Goal: Information Seeking & Learning: Learn about a topic

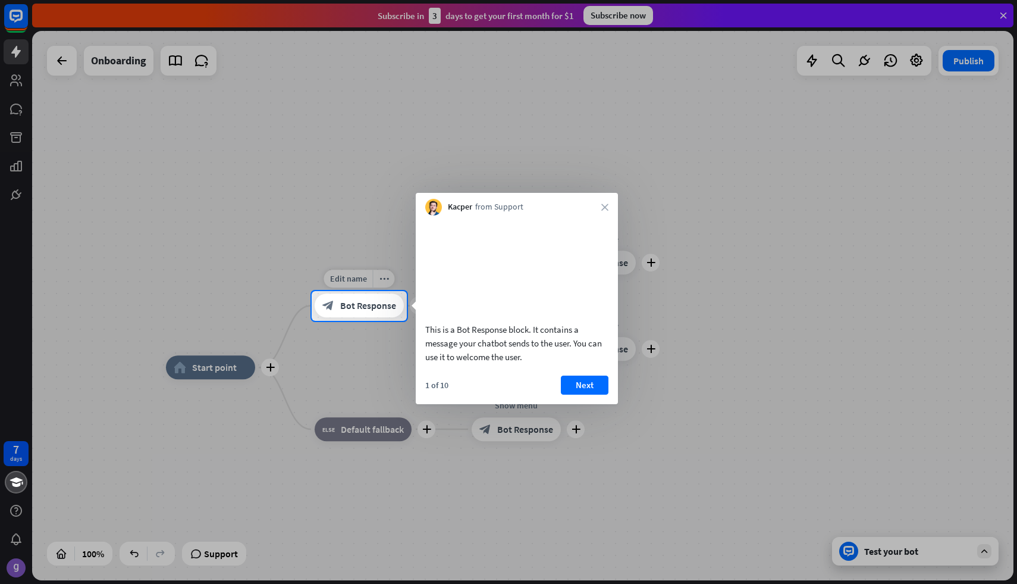
click at [362, 308] on span "Bot Response" at bounding box center [368, 306] width 56 height 12
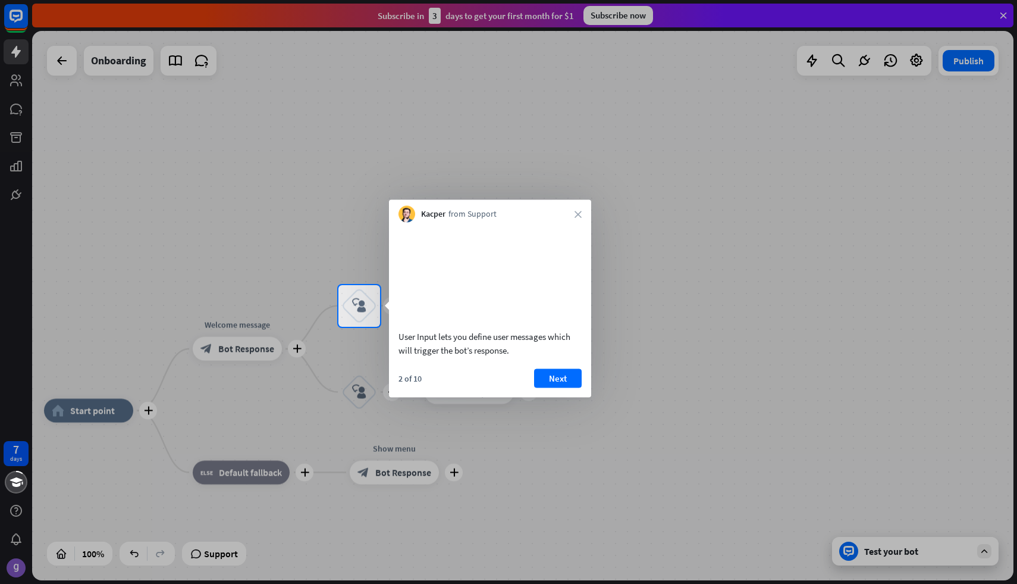
click at [23, 60] on div at bounding box center [508, 142] width 1017 height 285
click at [561, 387] on button "Next" at bounding box center [558, 377] width 48 height 19
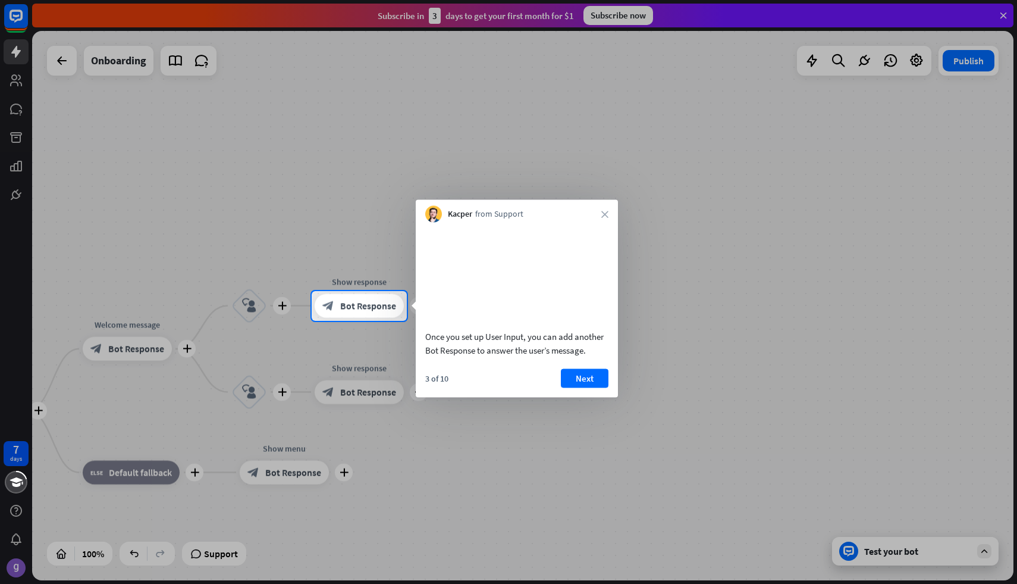
click at [250, 305] on div at bounding box center [156, 306] width 312 height 30
click at [578, 387] on button "Next" at bounding box center [585, 377] width 48 height 19
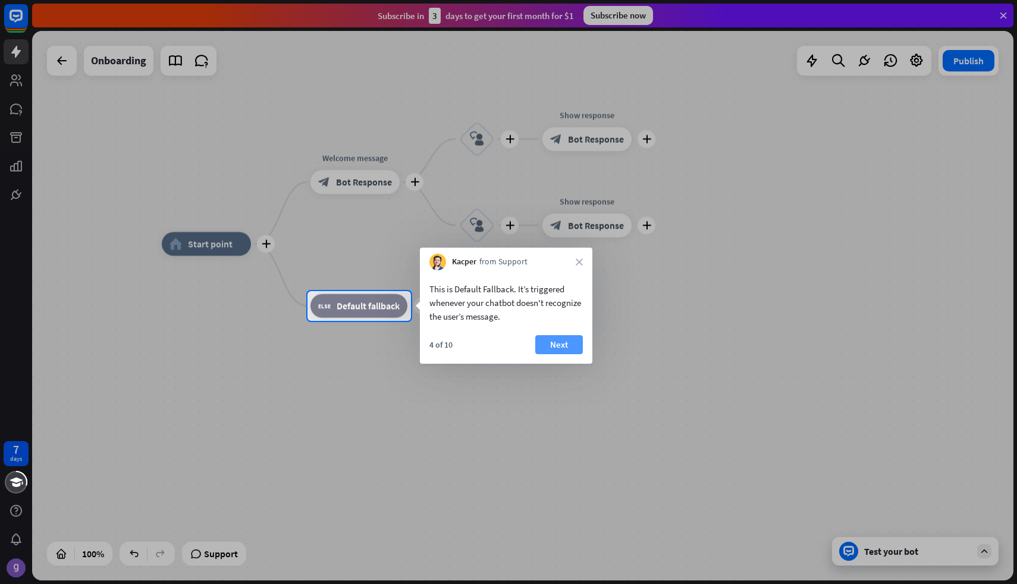
click at [563, 348] on button "Next" at bounding box center [559, 344] width 48 height 19
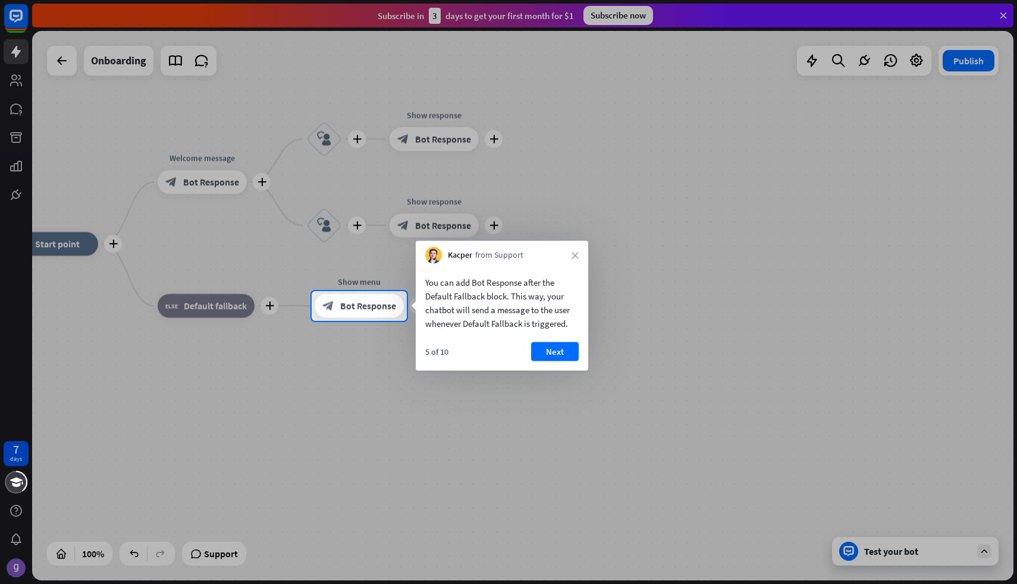
click at [563, 348] on button "Next" at bounding box center [555, 351] width 48 height 19
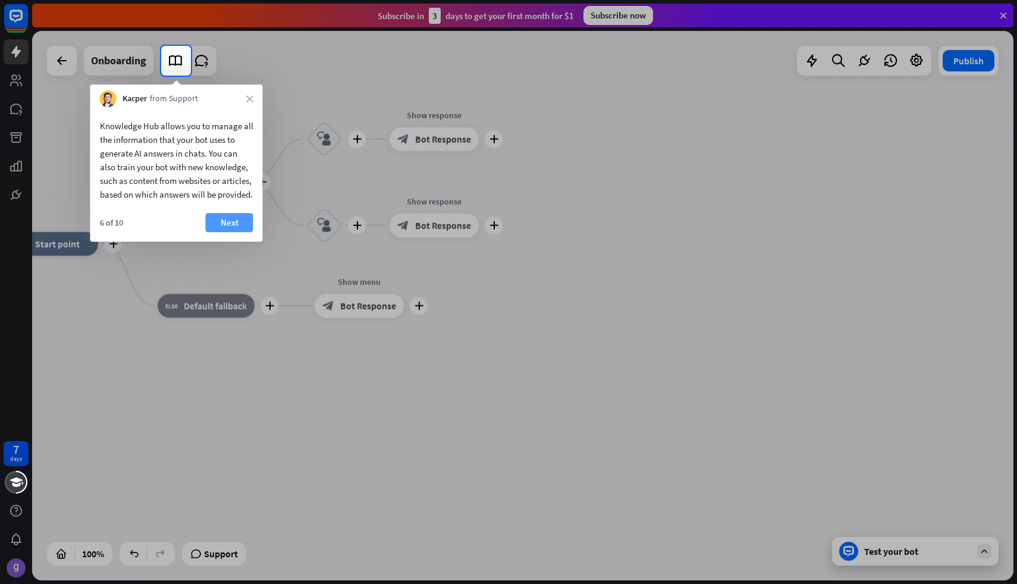
click at [235, 232] on button "Next" at bounding box center [230, 222] width 48 height 19
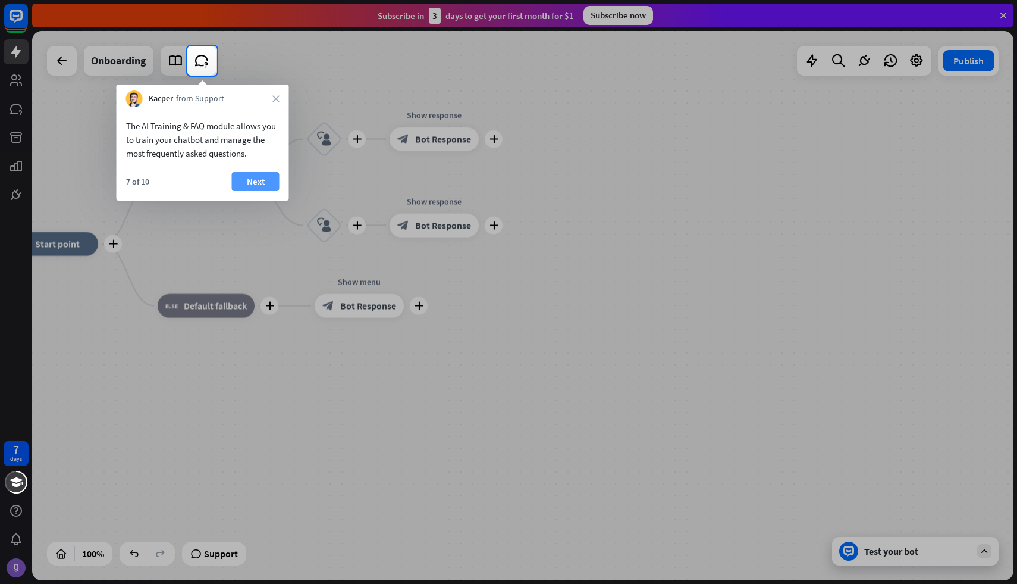
click at [256, 173] on button "Next" at bounding box center [256, 181] width 48 height 19
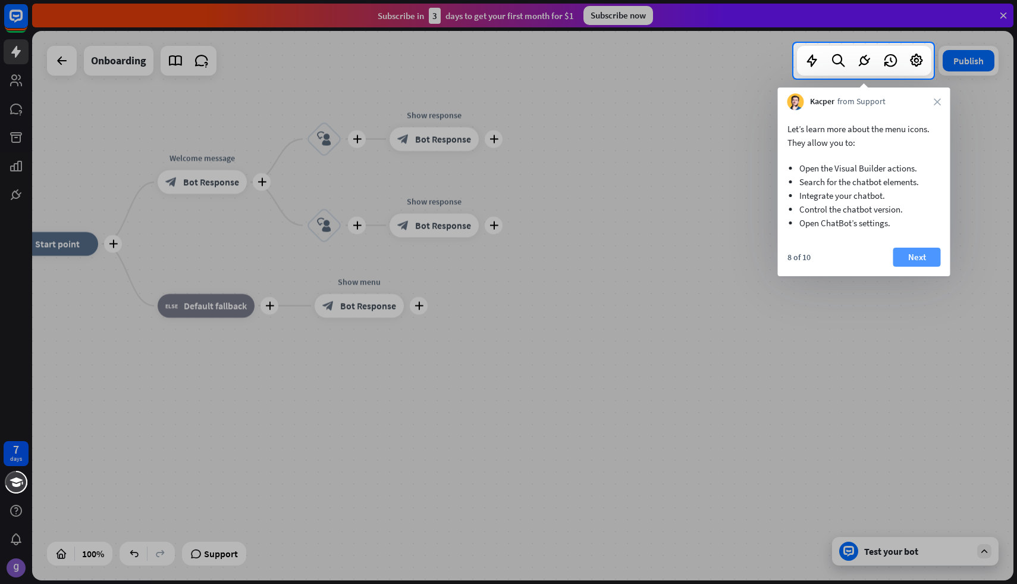
click at [911, 255] on button "Next" at bounding box center [918, 256] width 48 height 19
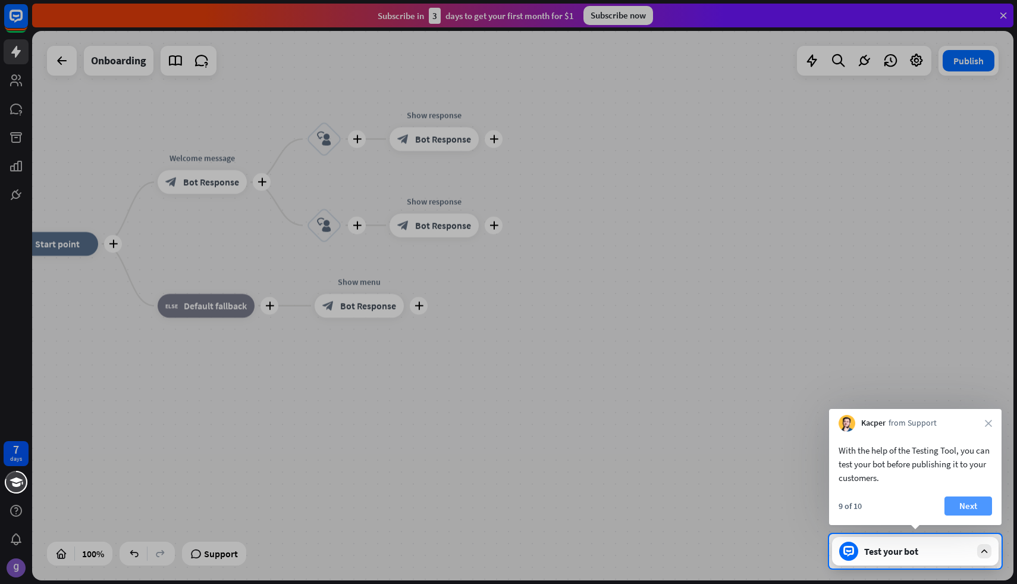
click at [958, 510] on button "Next" at bounding box center [969, 505] width 48 height 19
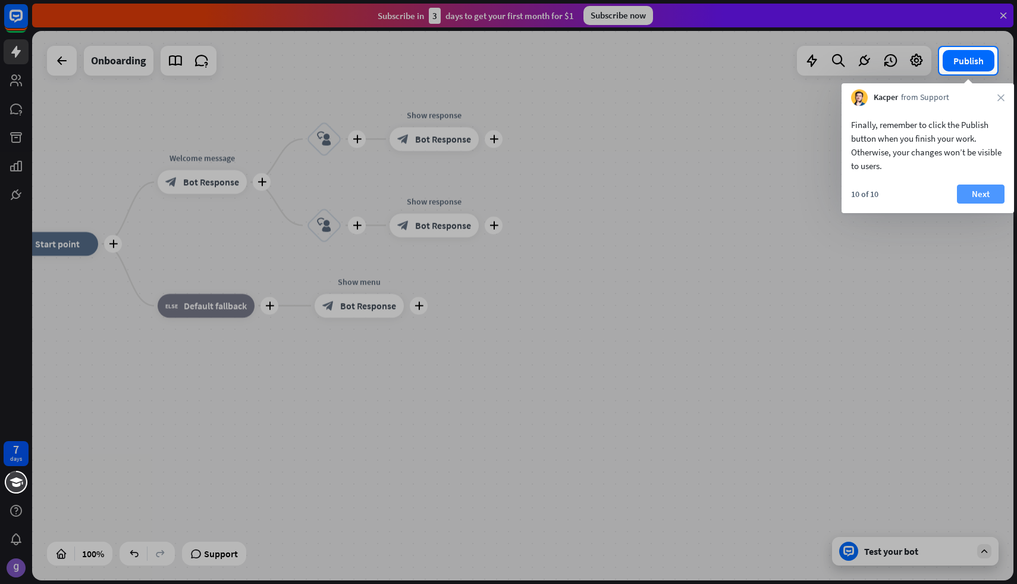
click at [983, 193] on button "Next" at bounding box center [981, 193] width 48 height 19
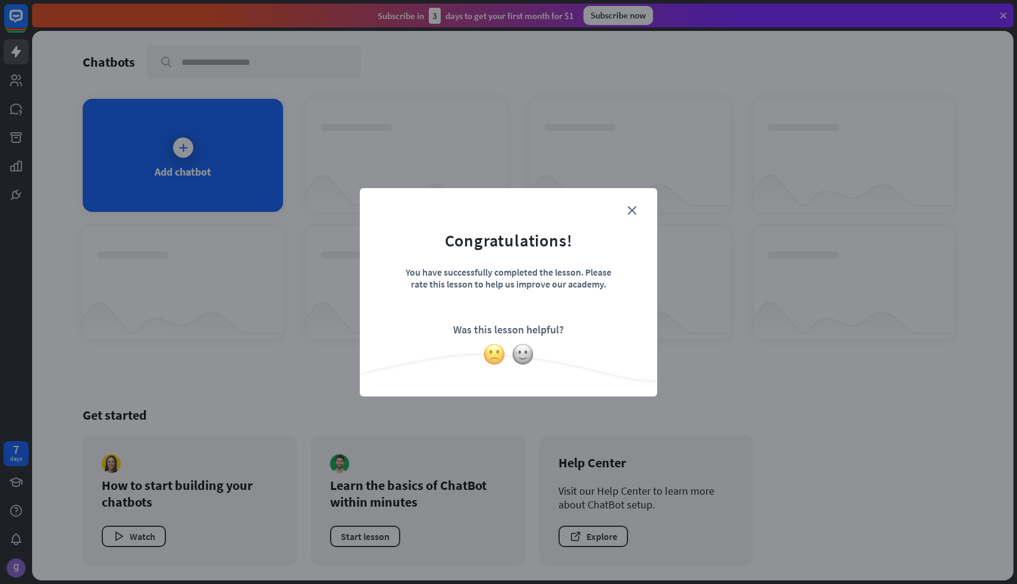
click at [493, 352] on img at bounding box center [494, 354] width 23 height 23
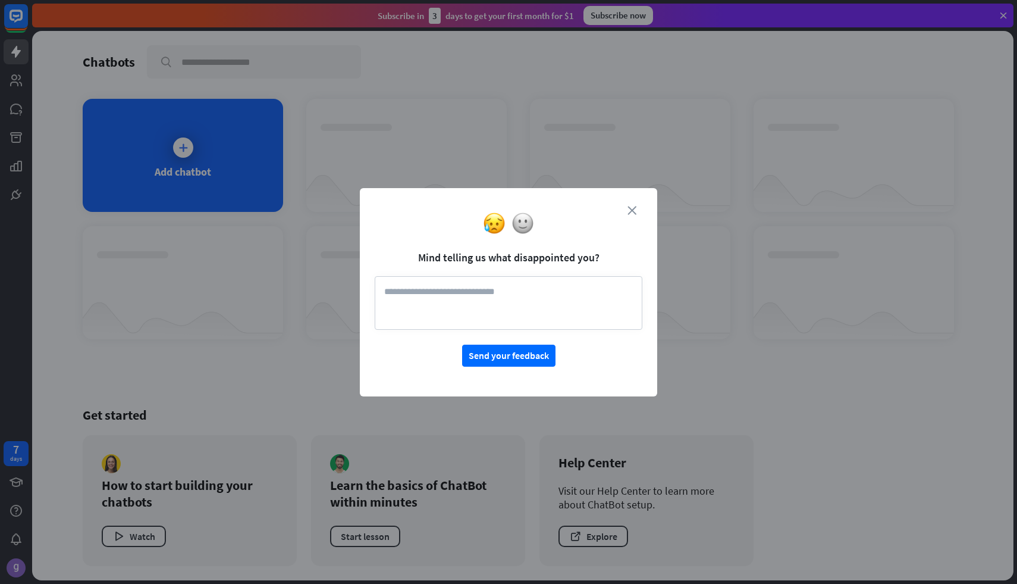
click at [632, 208] on icon "close" at bounding box center [632, 210] width 9 height 9
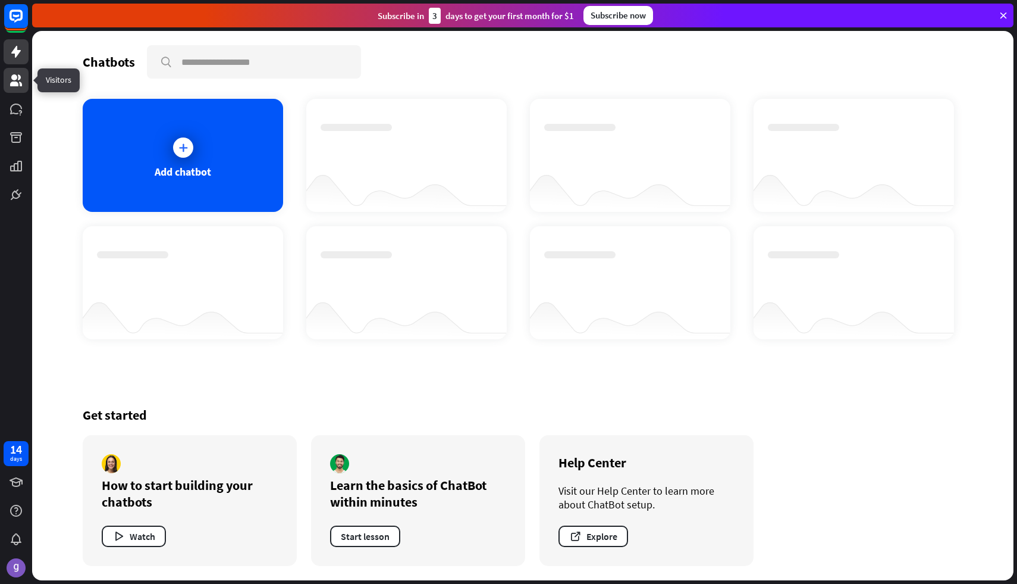
click at [24, 75] on link at bounding box center [16, 80] width 25 height 25
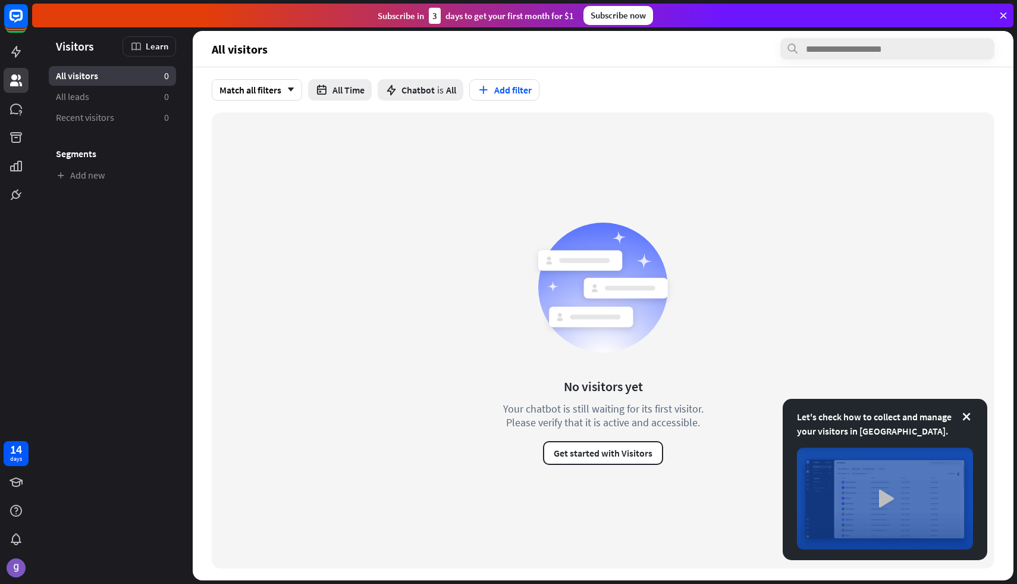
click at [875, 497] on img at bounding box center [885, 498] width 176 height 102
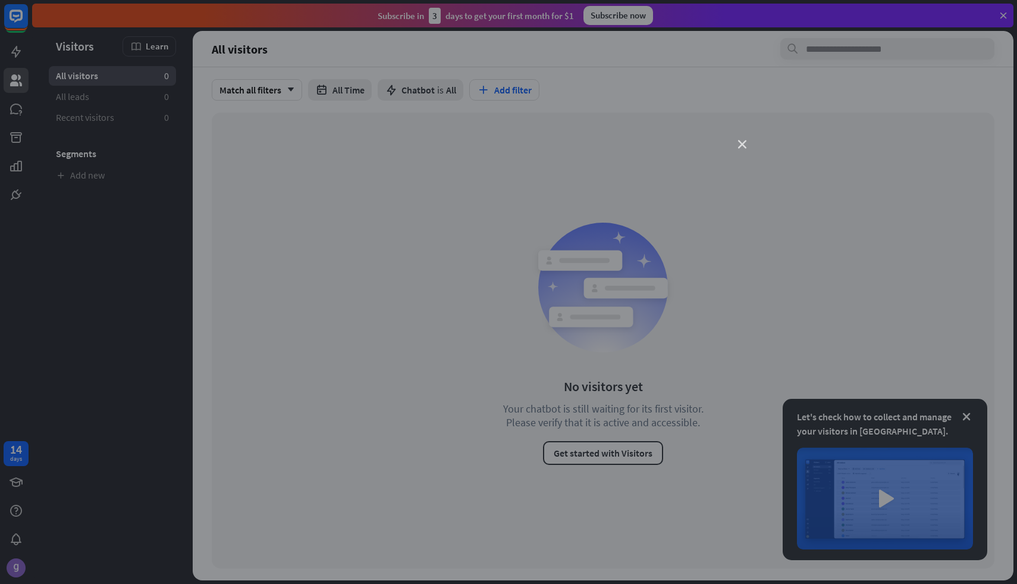
click at [741, 143] on icon "close" at bounding box center [742, 144] width 8 height 8
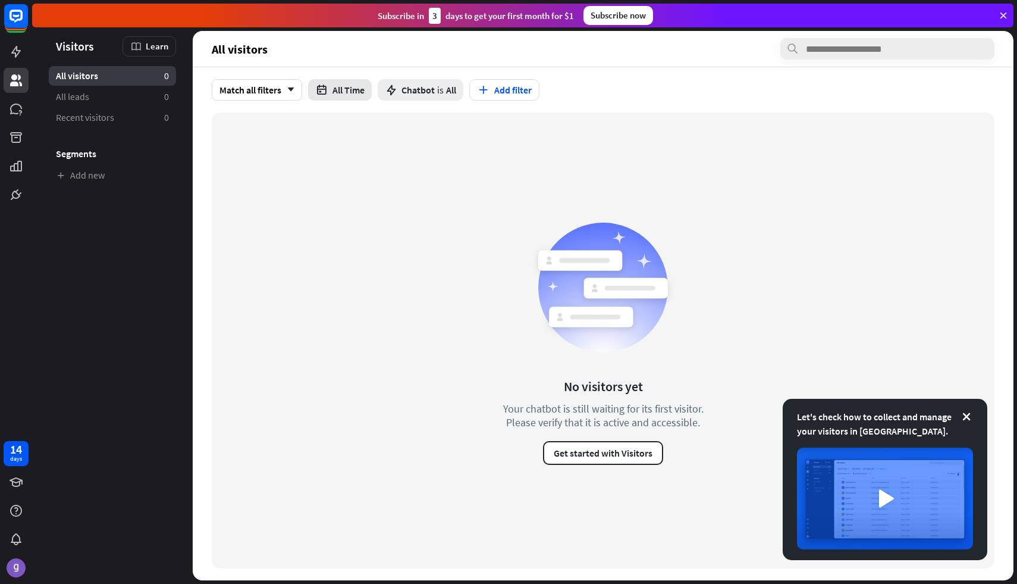
click at [344, 92] on button "All Time" at bounding box center [340, 89] width 64 height 21
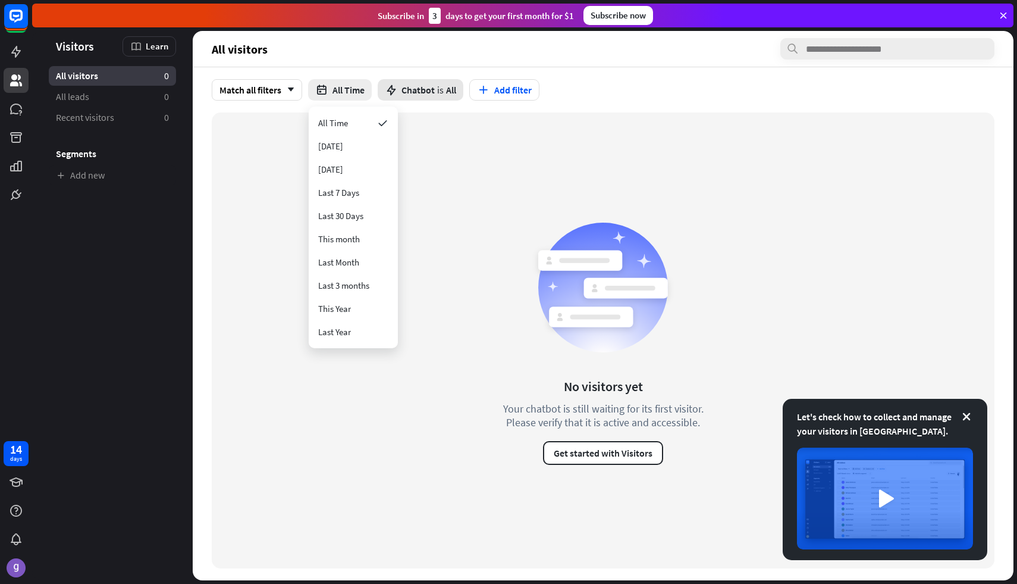
click at [440, 90] on span "is" at bounding box center [440, 90] width 7 height 12
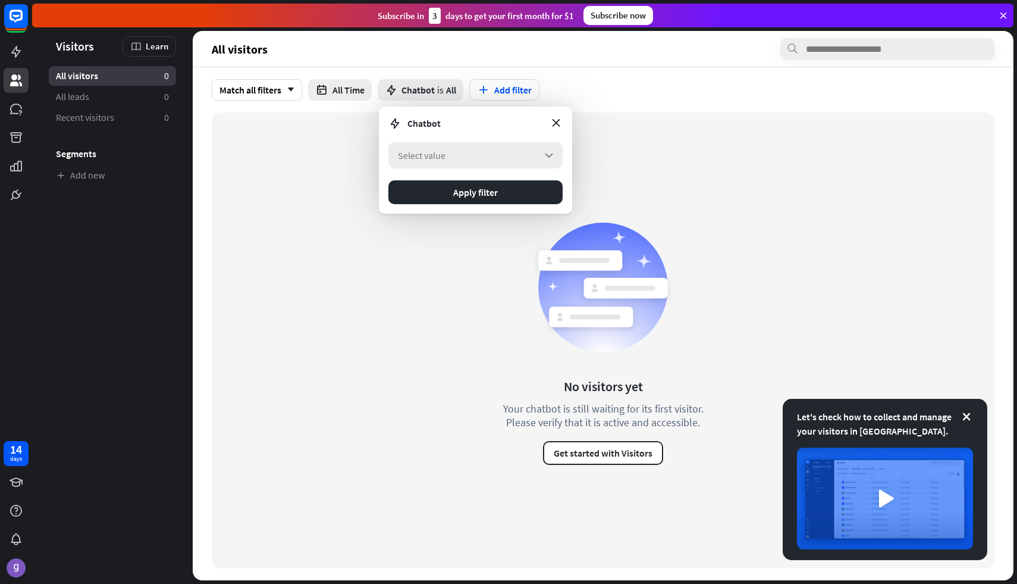
click at [442, 156] on span "Select value" at bounding box center [422, 155] width 48 height 12
click at [470, 251] on div "No visitors yet Your chatbot is still waiting for its first visitor. Please ver…" at bounding box center [603, 340] width 783 height 456
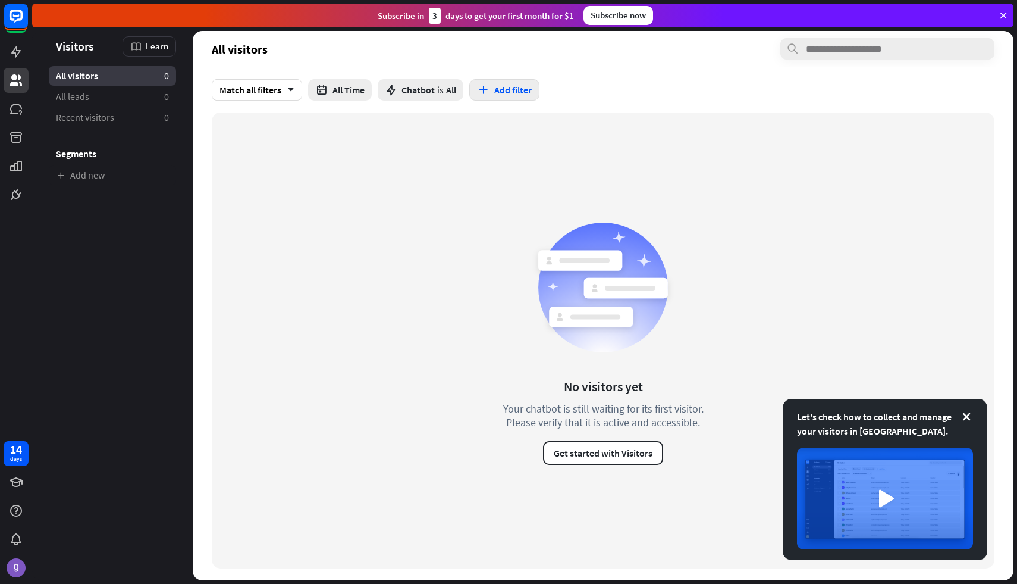
click at [514, 93] on button "Add filter" at bounding box center [504, 89] width 70 height 21
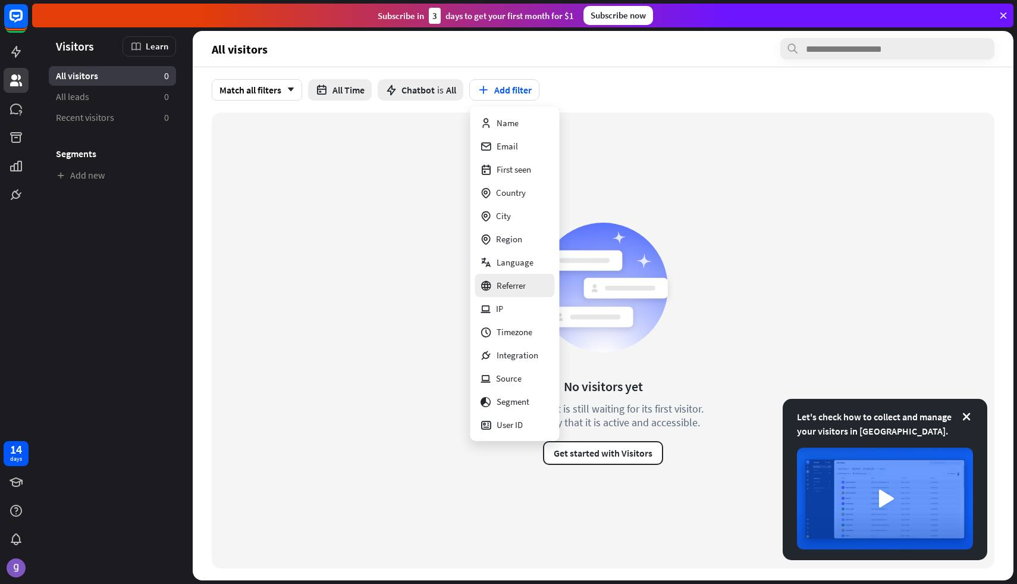
click at [504, 284] on div "Referrer" at bounding box center [503, 285] width 46 height 23
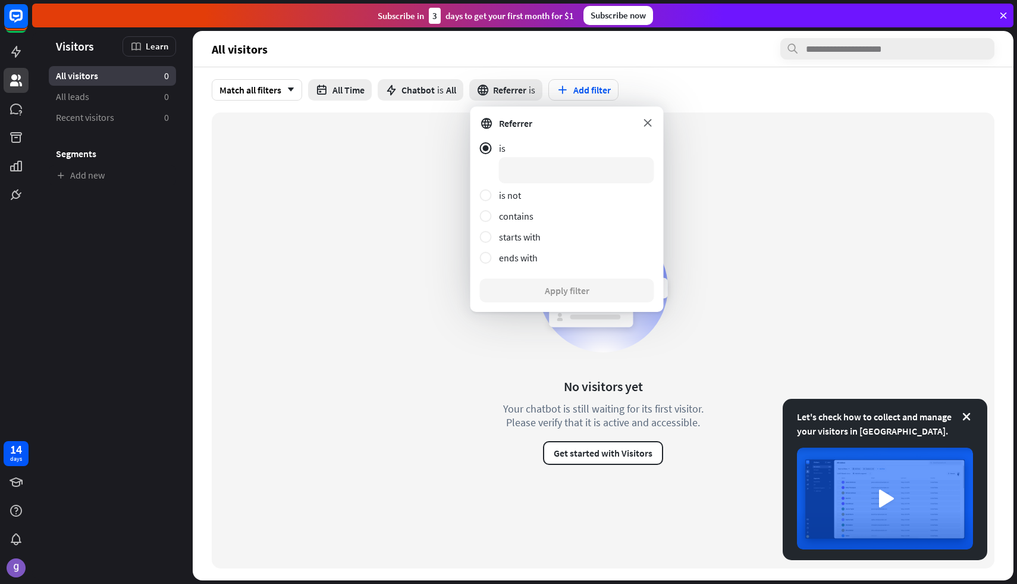
click at [647, 123] on icon at bounding box center [647, 122] width 13 height 13
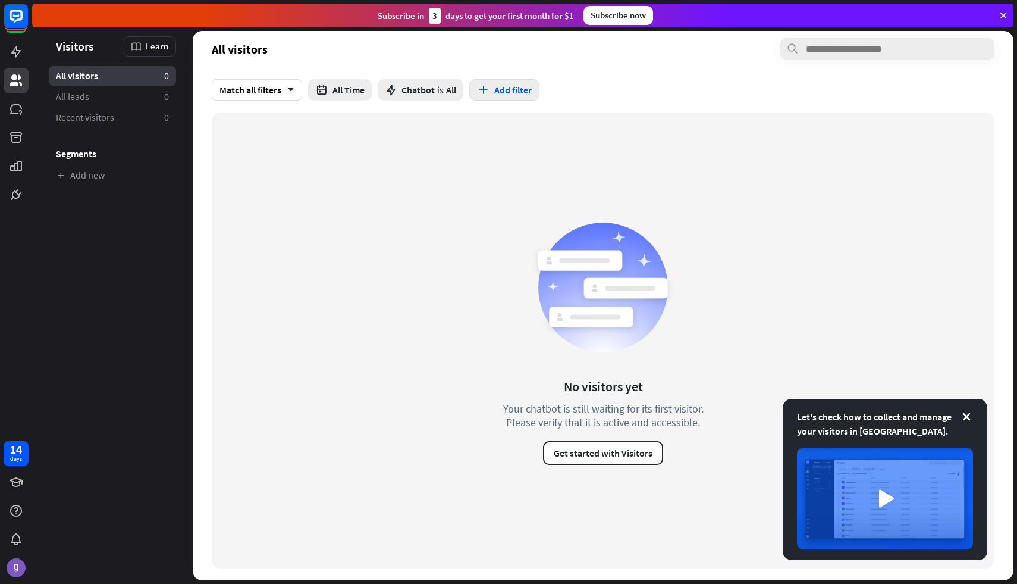
click at [521, 87] on button "Add filter" at bounding box center [504, 89] width 70 height 21
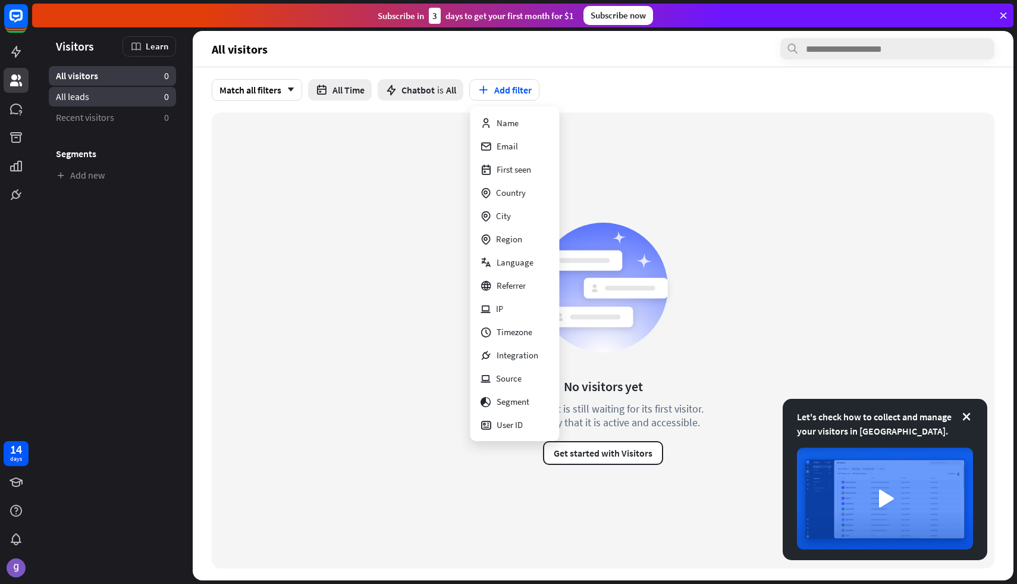
click at [147, 93] on link "All leads 0" at bounding box center [112, 97] width 127 height 20
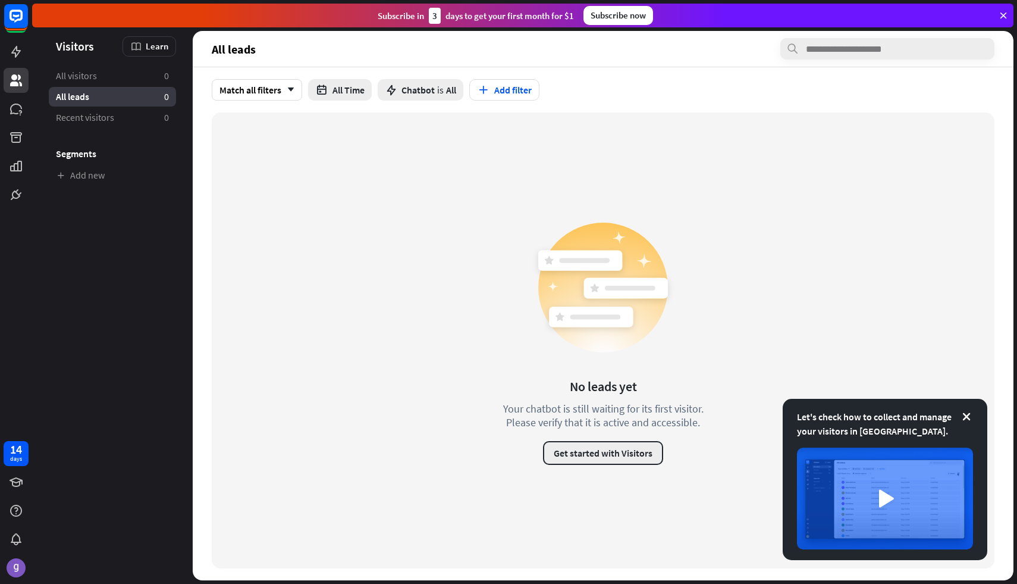
click at [568, 446] on button "Get started with Visitors" at bounding box center [603, 453] width 120 height 24
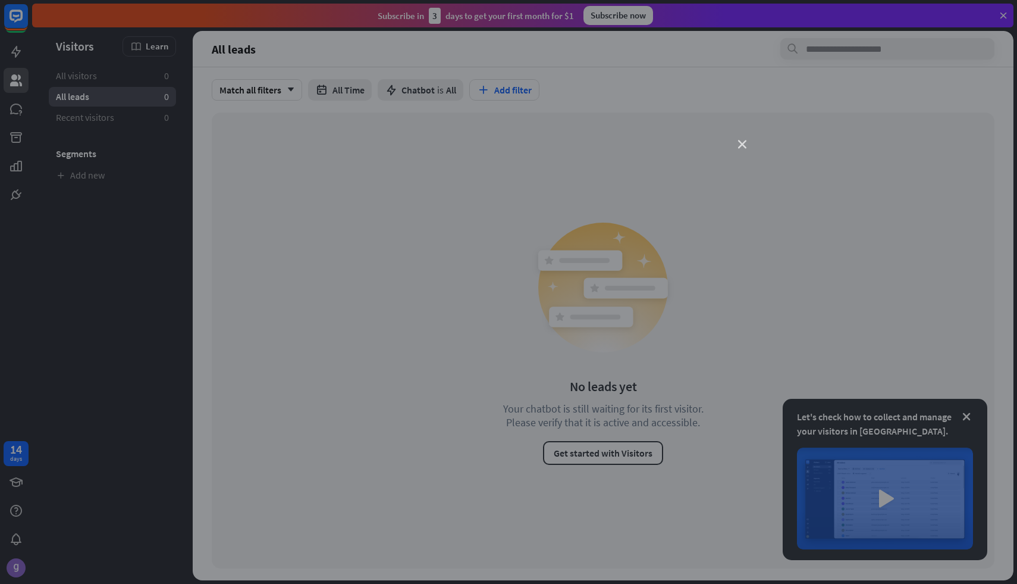
click at [742, 144] on icon "close" at bounding box center [742, 144] width 8 height 8
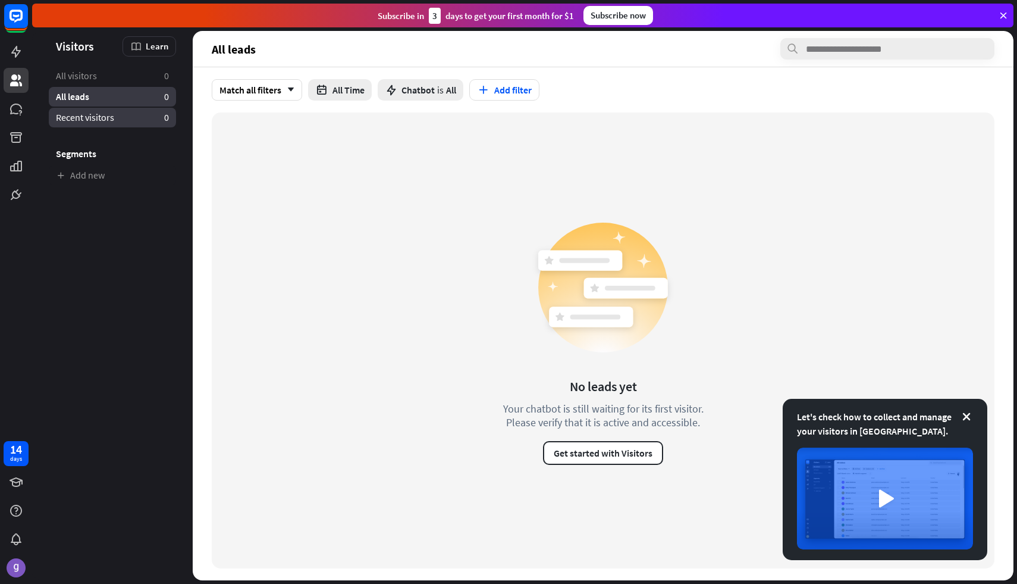
click at [116, 117] on link "Recent visitors 0" at bounding box center [112, 118] width 127 height 20
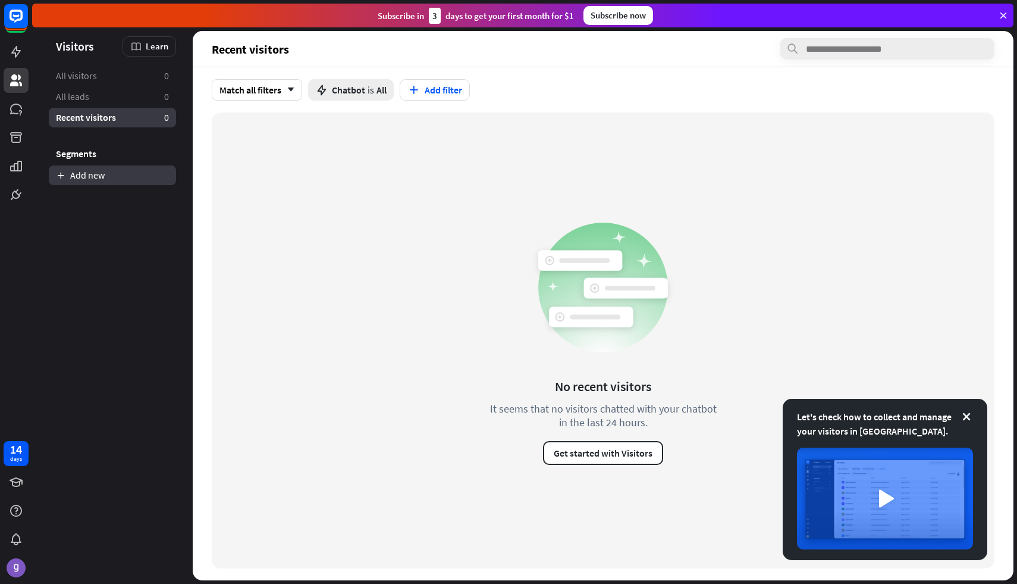
click at [92, 170] on link "Add new" at bounding box center [112, 175] width 127 height 20
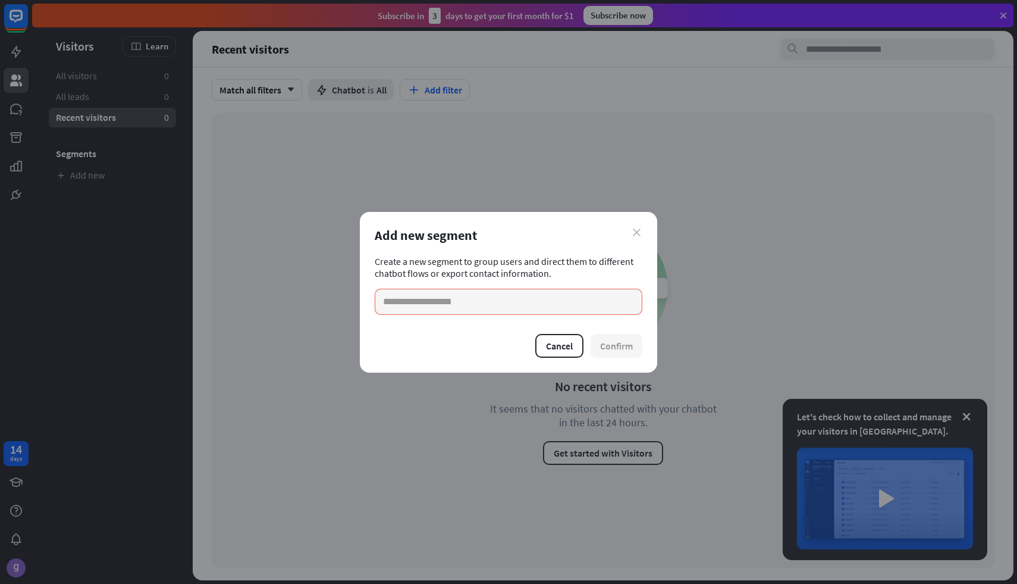
click at [636, 233] on icon "close" at bounding box center [637, 232] width 8 height 8
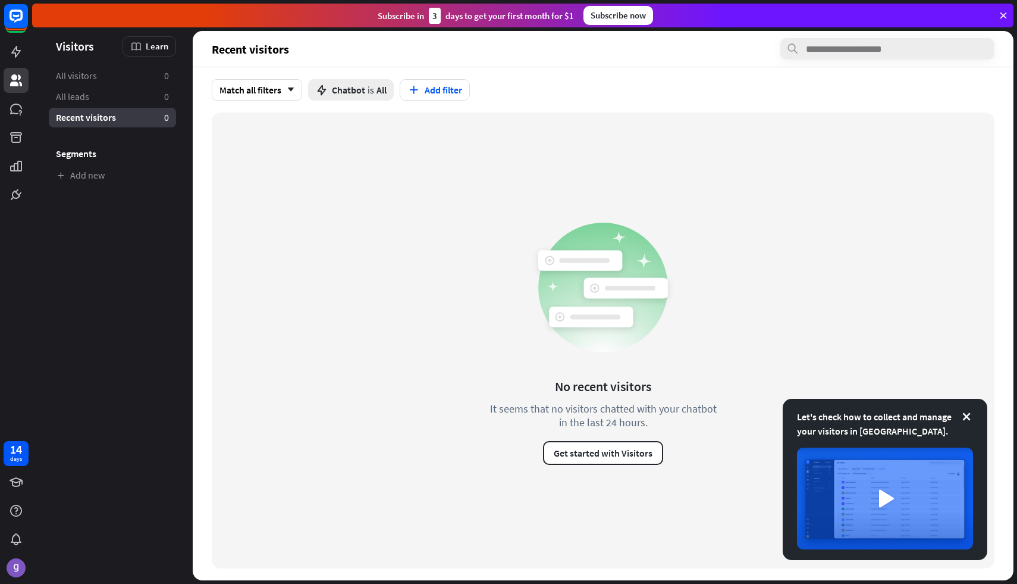
click at [70, 155] on h3 "Segments" at bounding box center [112, 154] width 127 height 12
click at [967, 416] on icon at bounding box center [967, 417] width 12 height 12
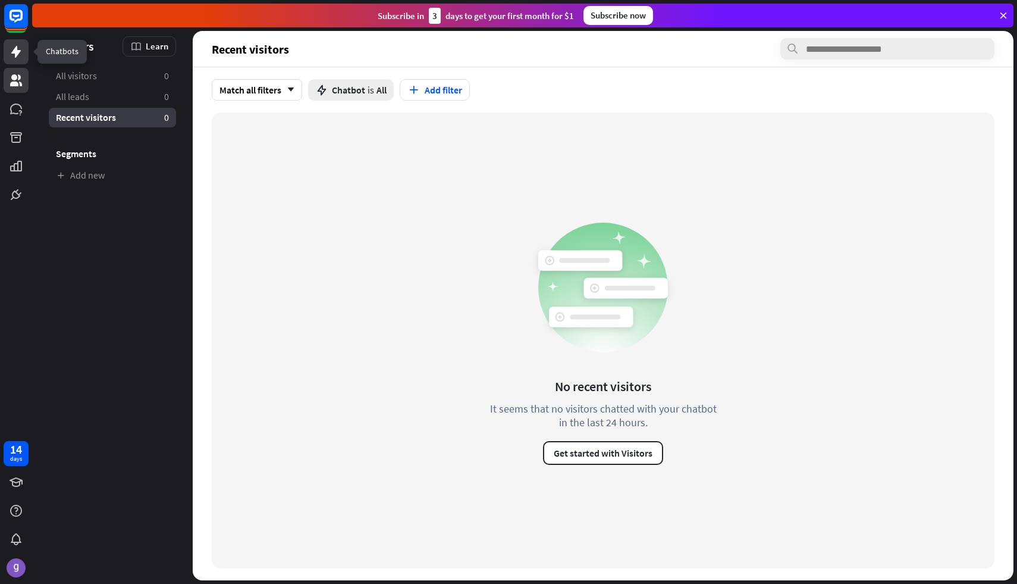
click at [12, 64] on link at bounding box center [16, 51] width 25 height 25
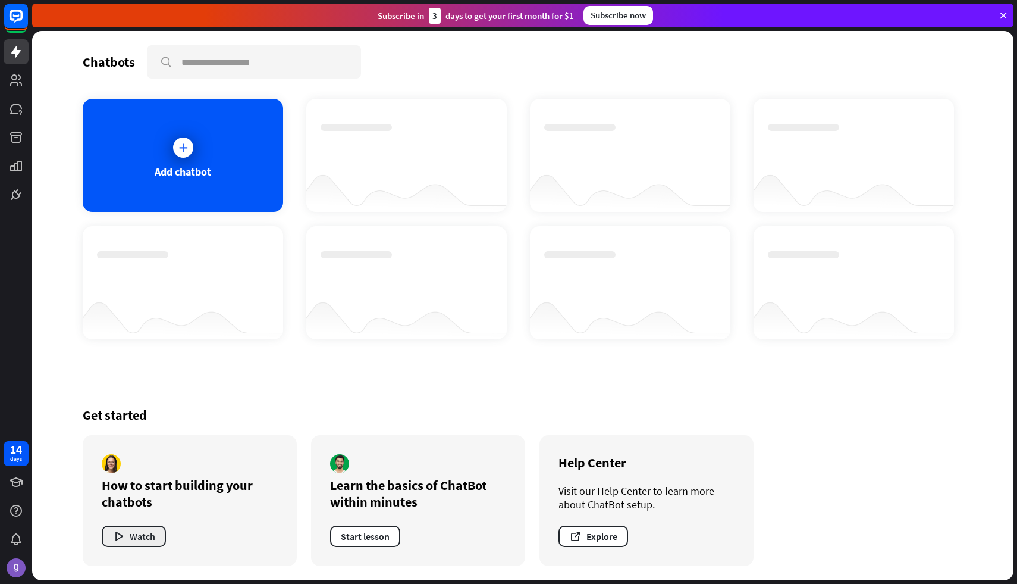
click at [136, 533] on button "Watch" at bounding box center [134, 535] width 64 height 21
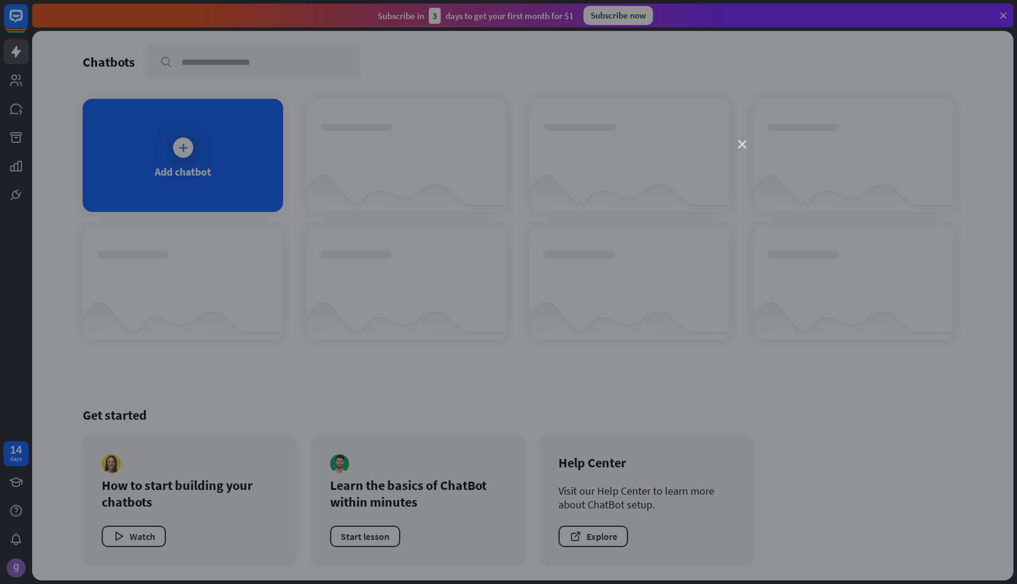
click at [741, 146] on icon "close" at bounding box center [742, 144] width 8 height 8
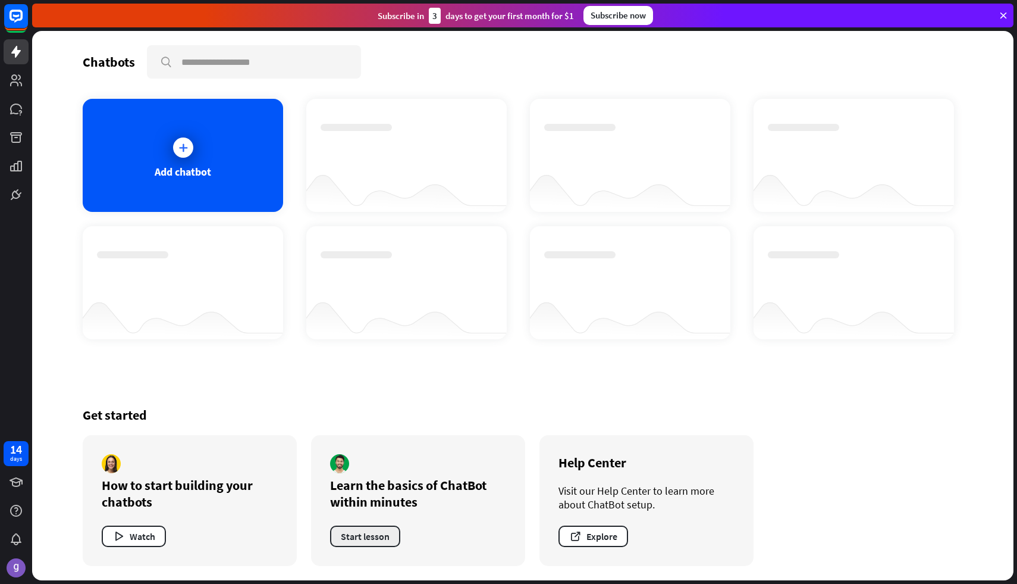
click at [368, 531] on button "Start lesson" at bounding box center [365, 535] width 70 height 21
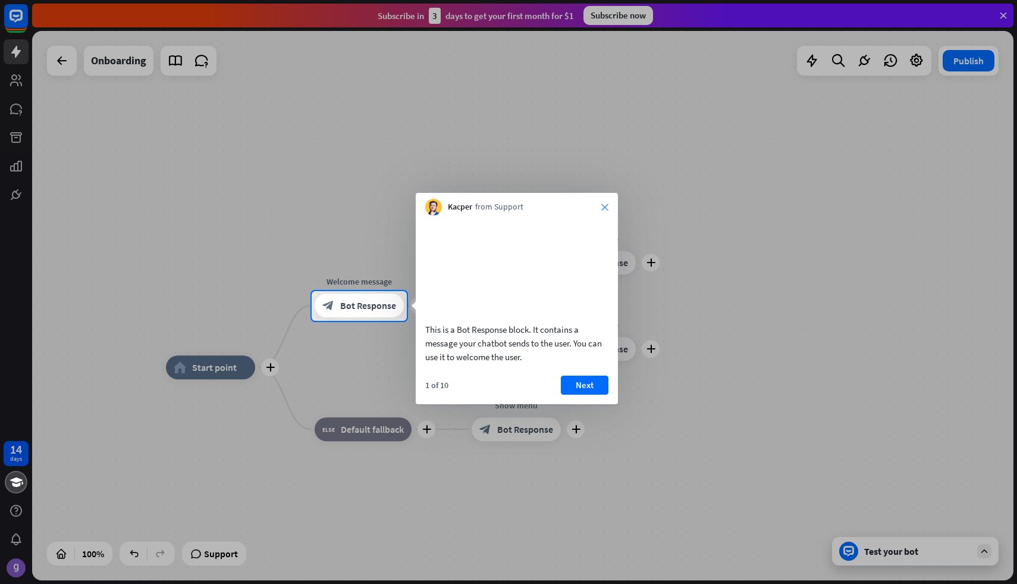
click at [603, 206] on icon "close" at bounding box center [604, 206] width 7 height 7
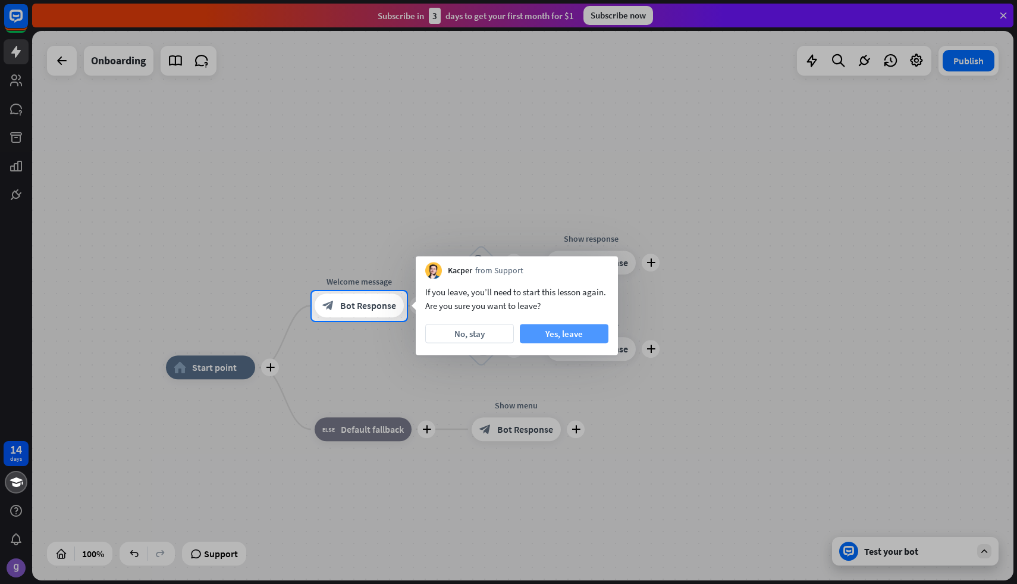
click at [546, 330] on button "Yes, leave" at bounding box center [564, 333] width 89 height 19
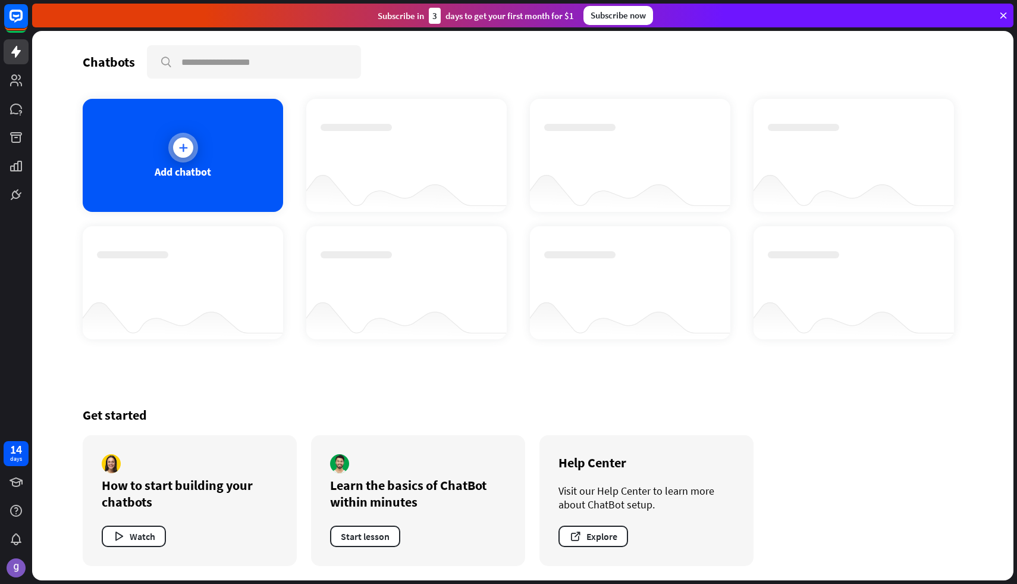
click at [180, 150] on icon at bounding box center [183, 148] width 12 height 12
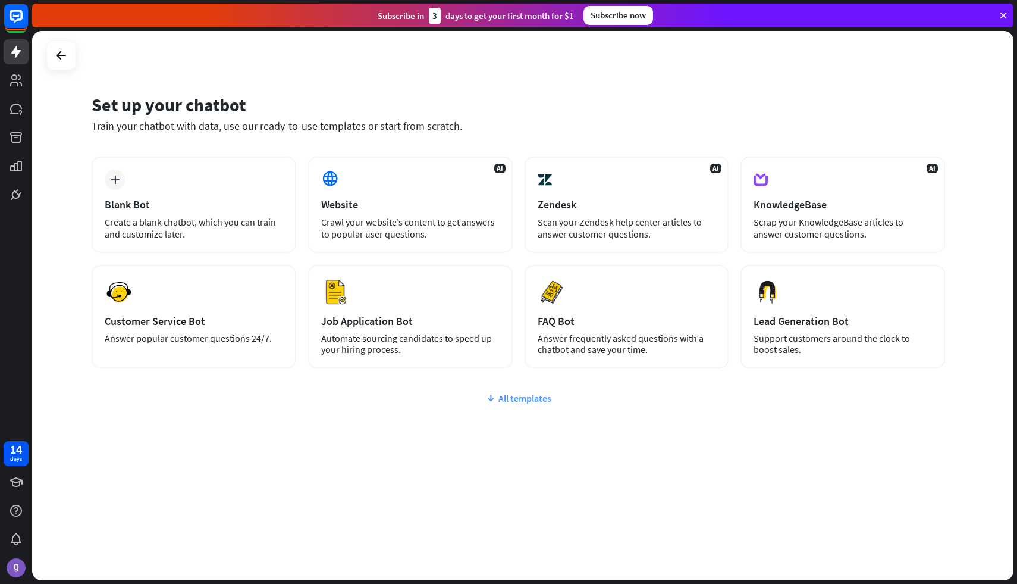
click at [523, 399] on div "All templates" at bounding box center [519, 398] width 854 height 12
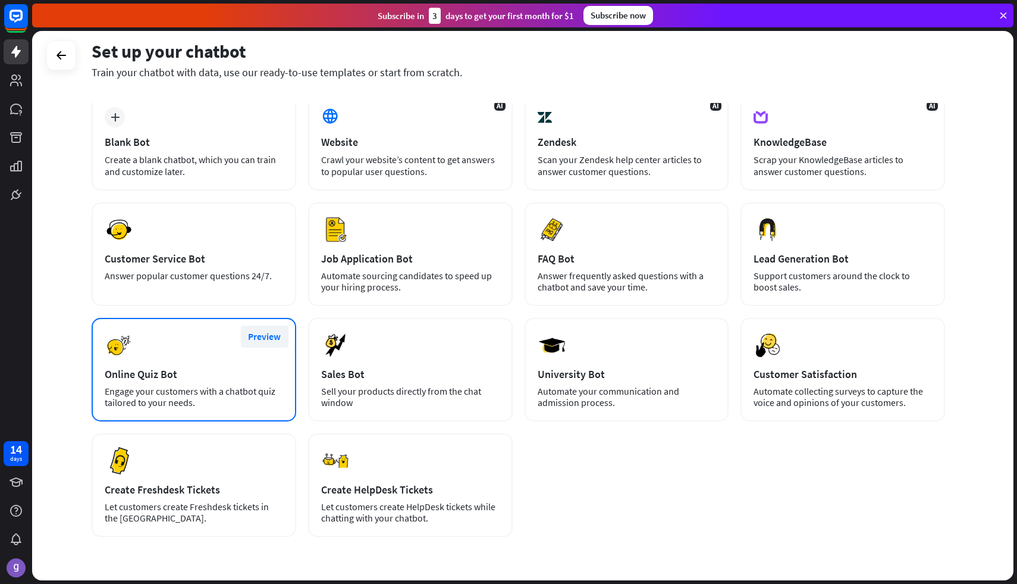
scroll to position [72, 0]
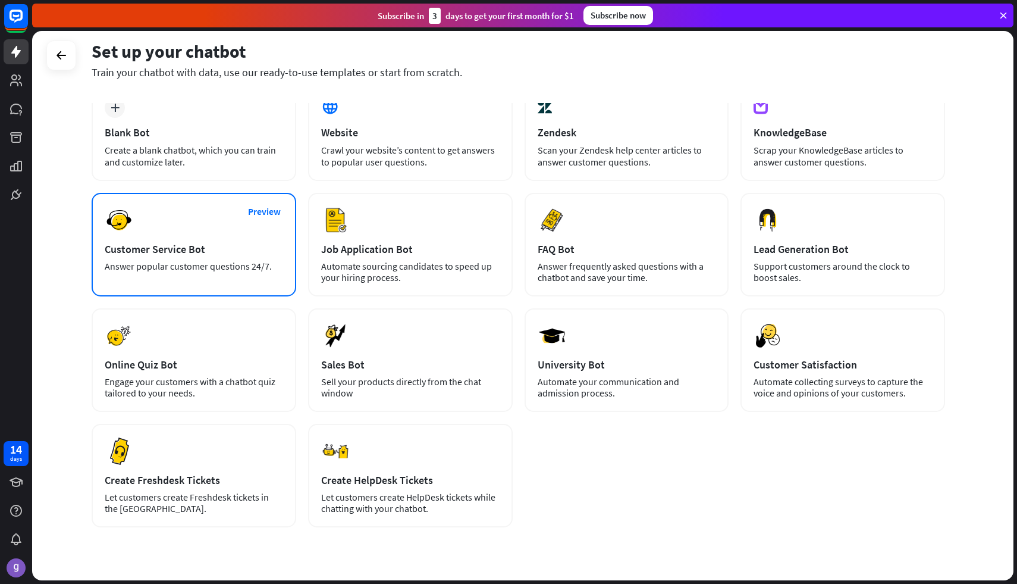
click at [229, 259] on div "Preview Customer Service Bot Answer popular customer questions 24/7." at bounding box center [194, 245] width 205 height 104
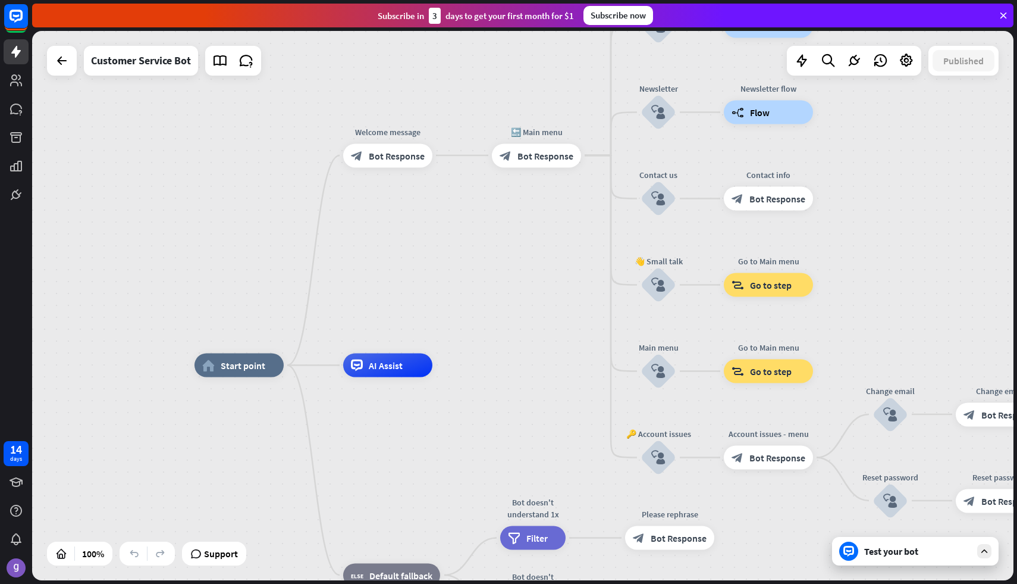
click at [933, 561] on div "Test your bot" at bounding box center [915, 551] width 167 height 29
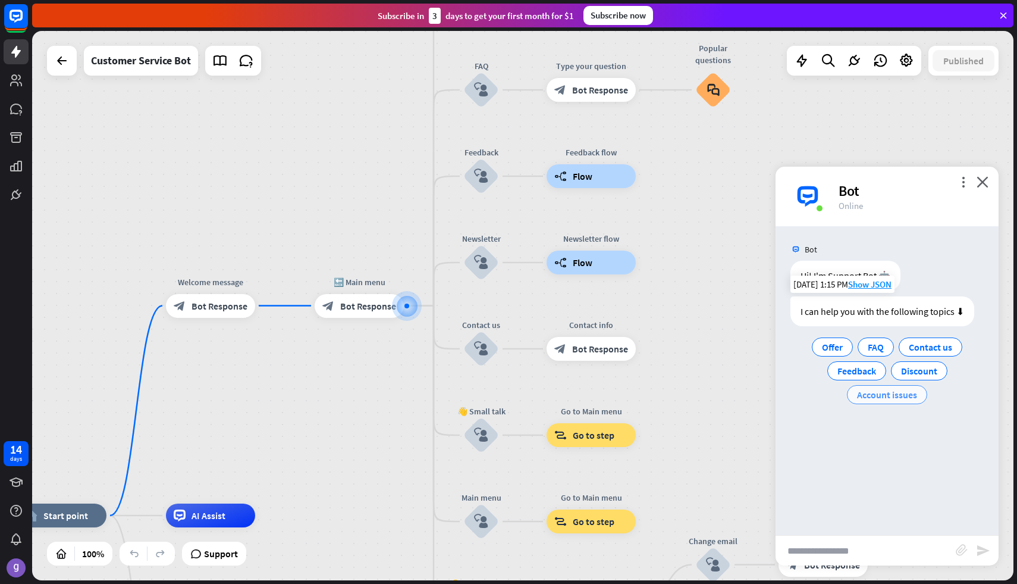
click at [901, 398] on span "Account issues" at bounding box center [887, 395] width 60 height 12
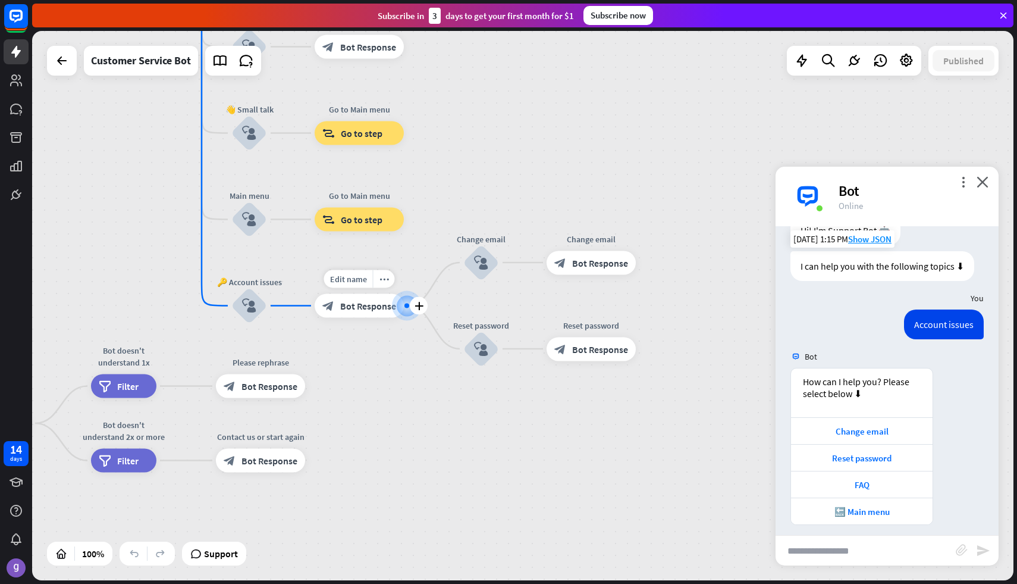
scroll to position [53, 0]
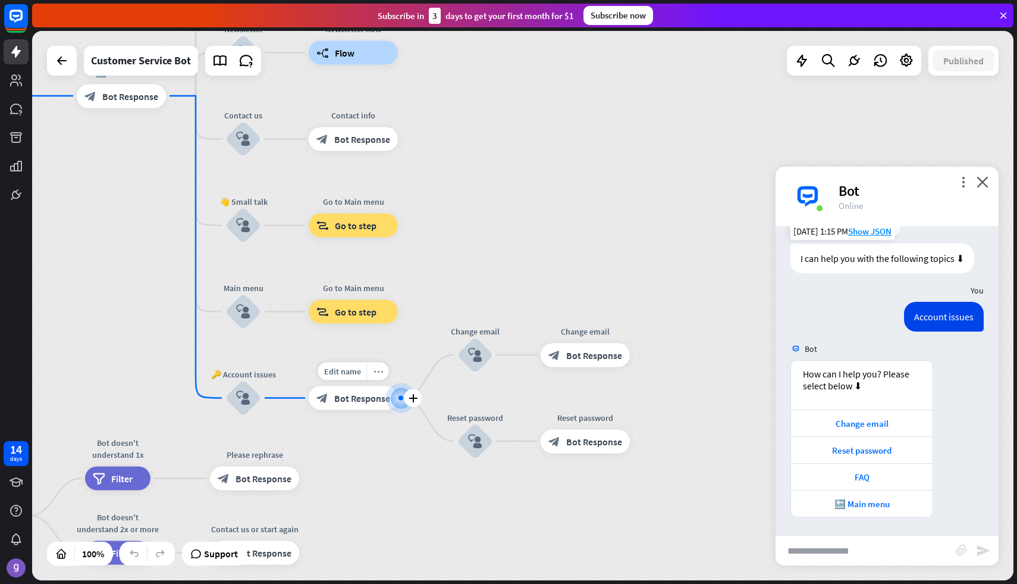
click at [381, 374] on icon "more_horiz" at bounding box center [379, 370] width 10 height 9
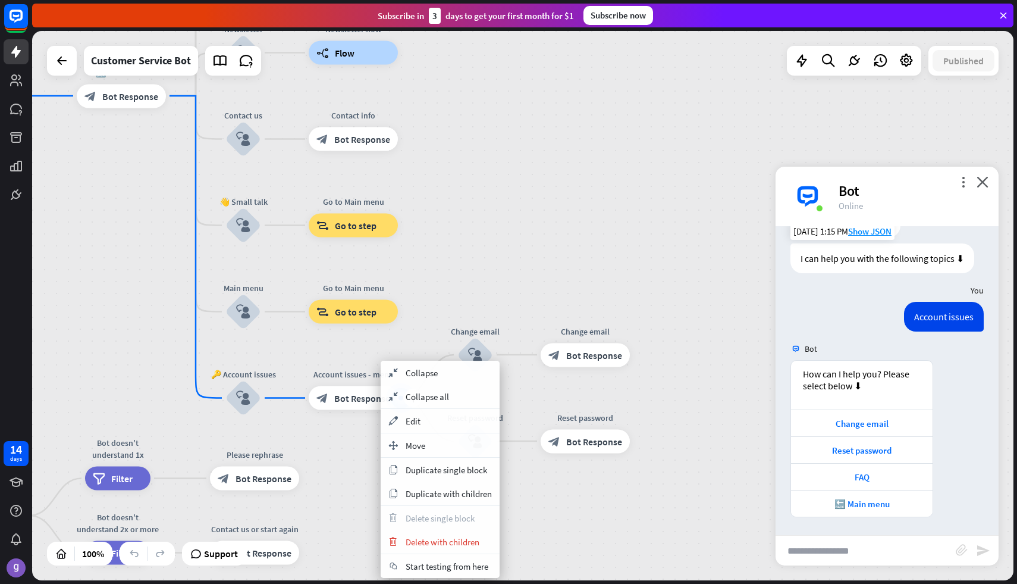
click at [358, 392] on span "Bot Response" at bounding box center [362, 398] width 56 height 12
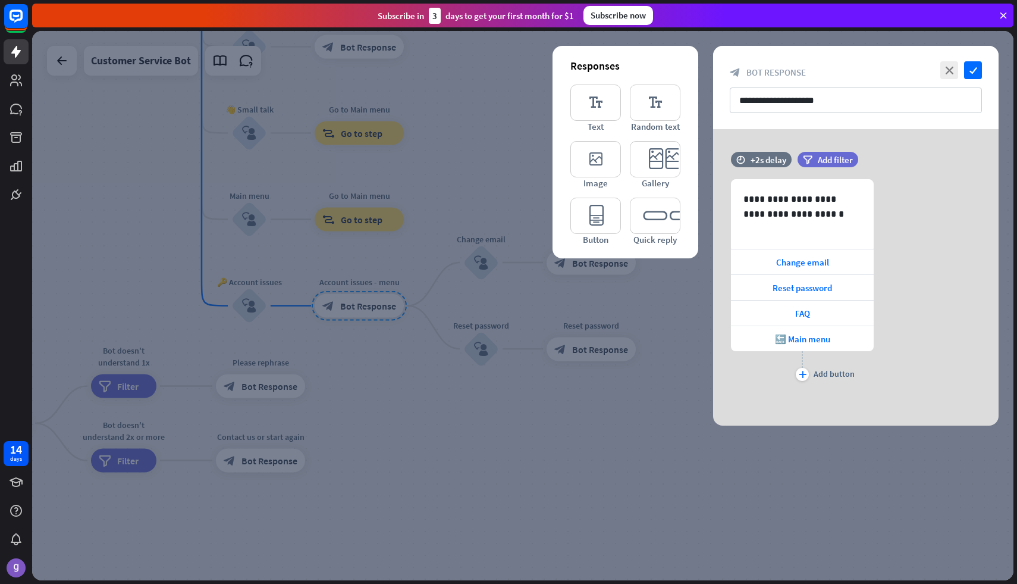
click at [472, 435] on div at bounding box center [523, 305] width 982 height 549
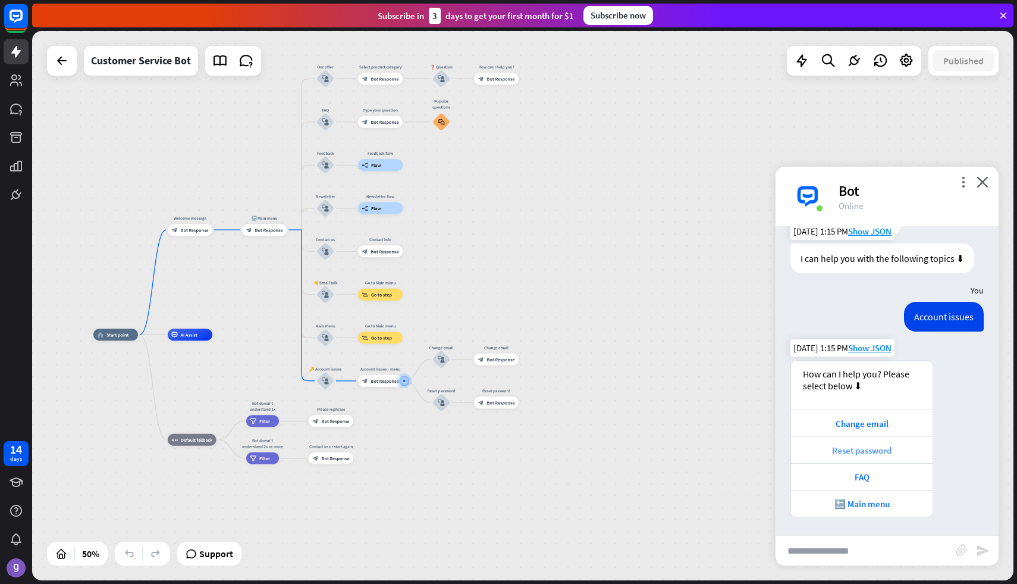
click at [846, 447] on div "Reset password" at bounding box center [862, 449] width 130 height 11
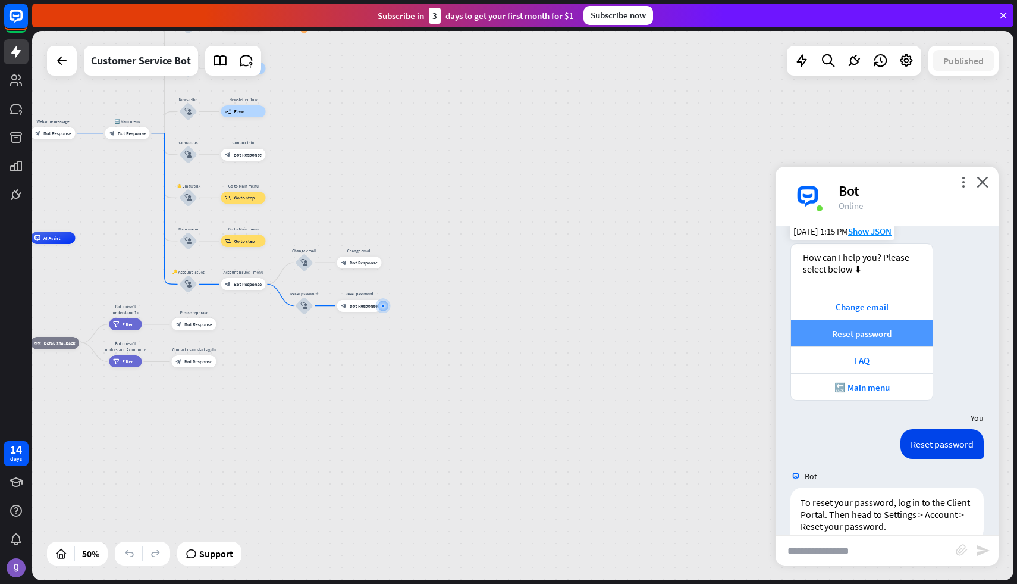
scroll to position [226, 0]
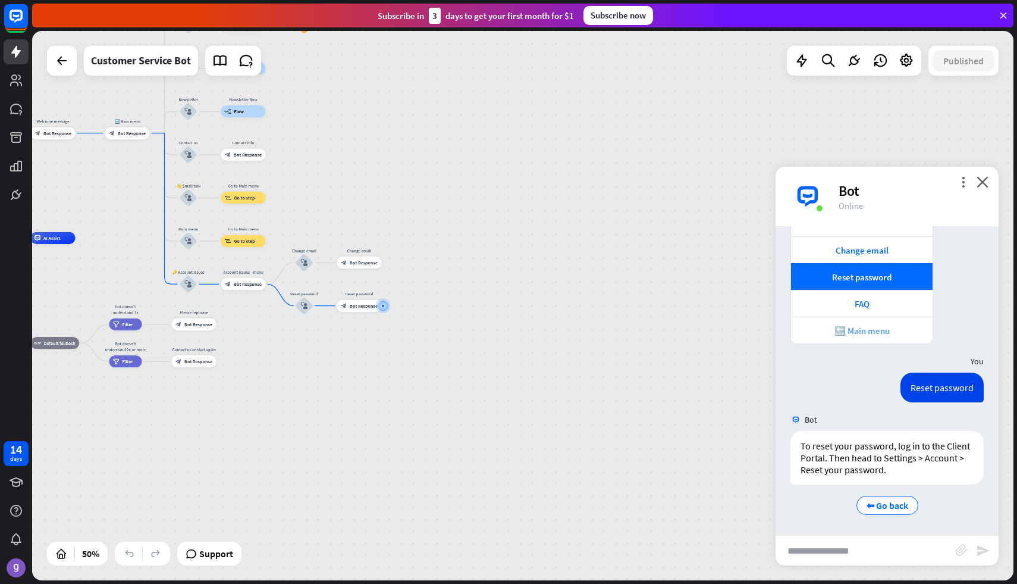
click at [869, 325] on div "🔙 Main menu" at bounding box center [862, 330] width 130 height 11
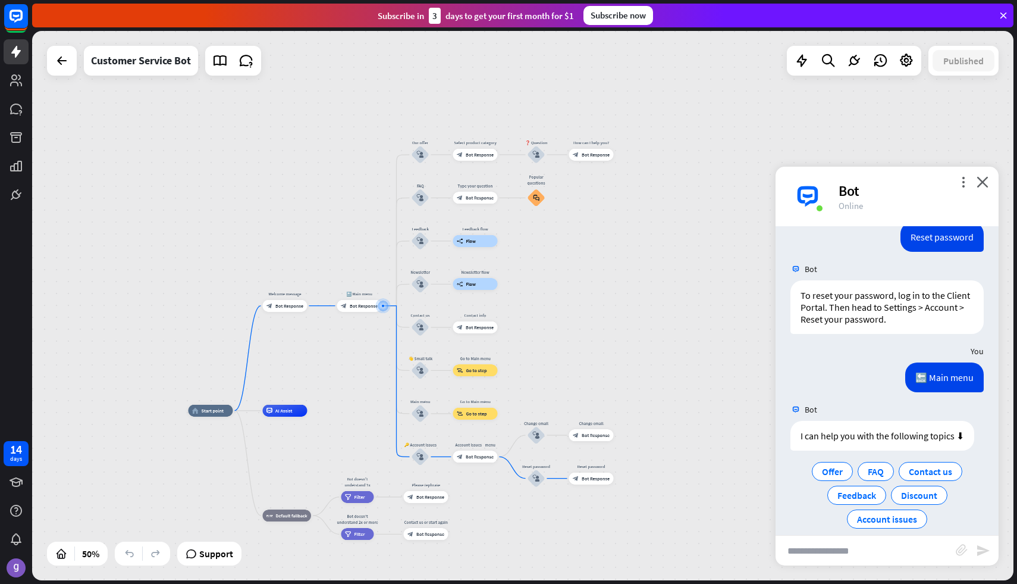
scroll to position [390, 0]
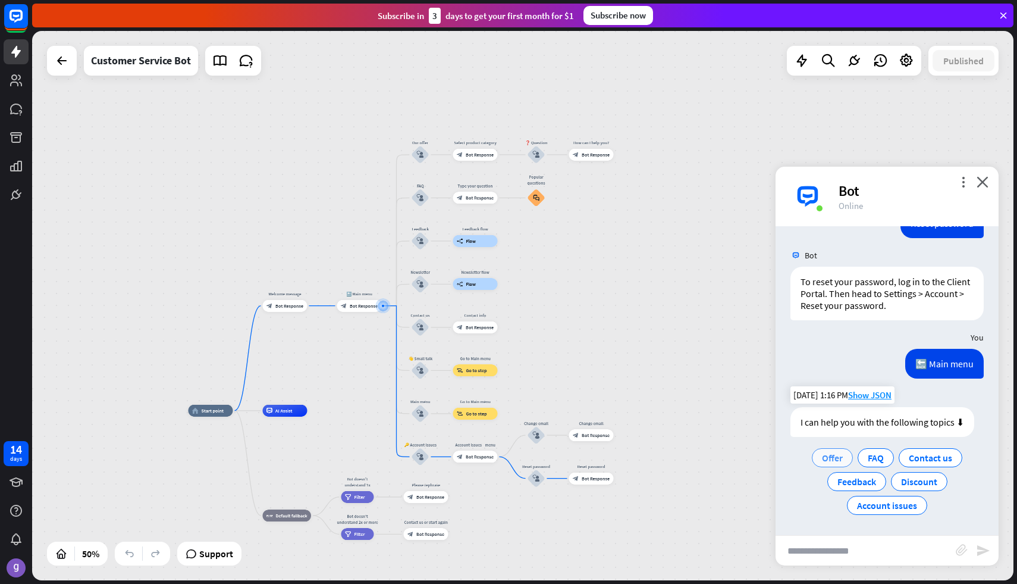
click at [834, 458] on span "Offer" at bounding box center [832, 458] width 21 height 12
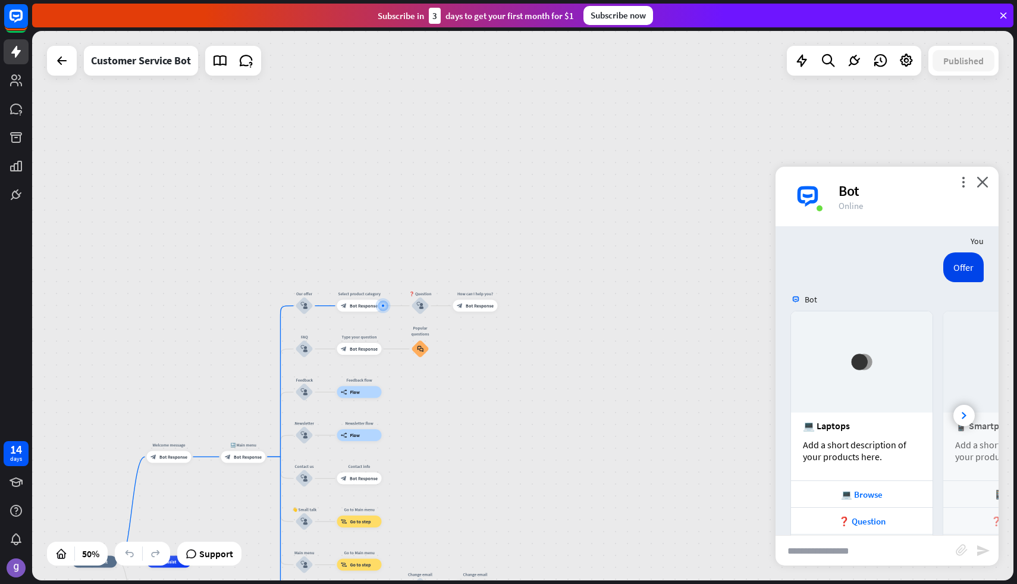
scroll to position [647, 0]
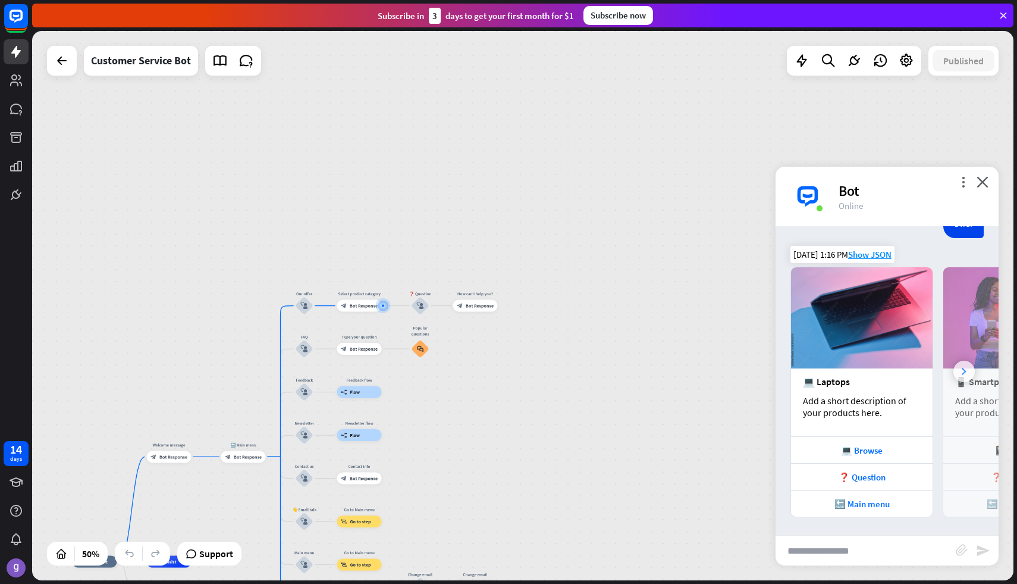
click at [963, 370] on icon at bounding box center [964, 371] width 5 height 7
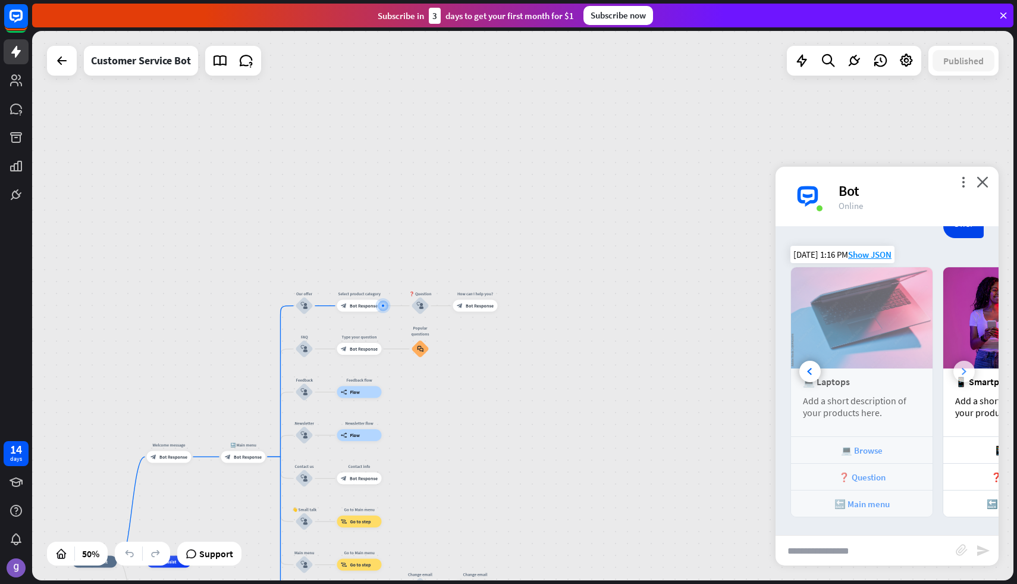
scroll to position [0, 127]
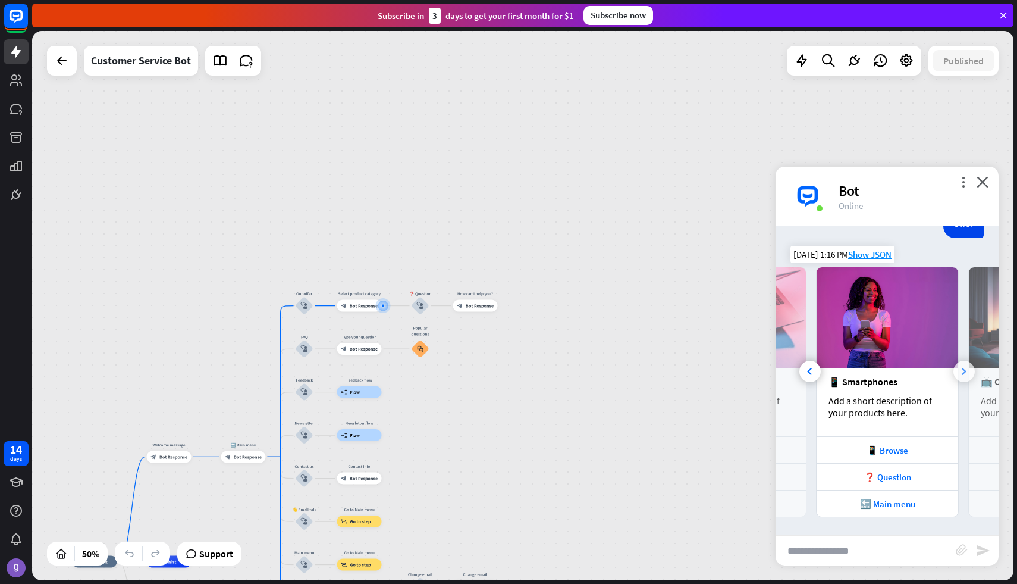
click at [963, 370] on icon at bounding box center [964, 371] width 5 height 7
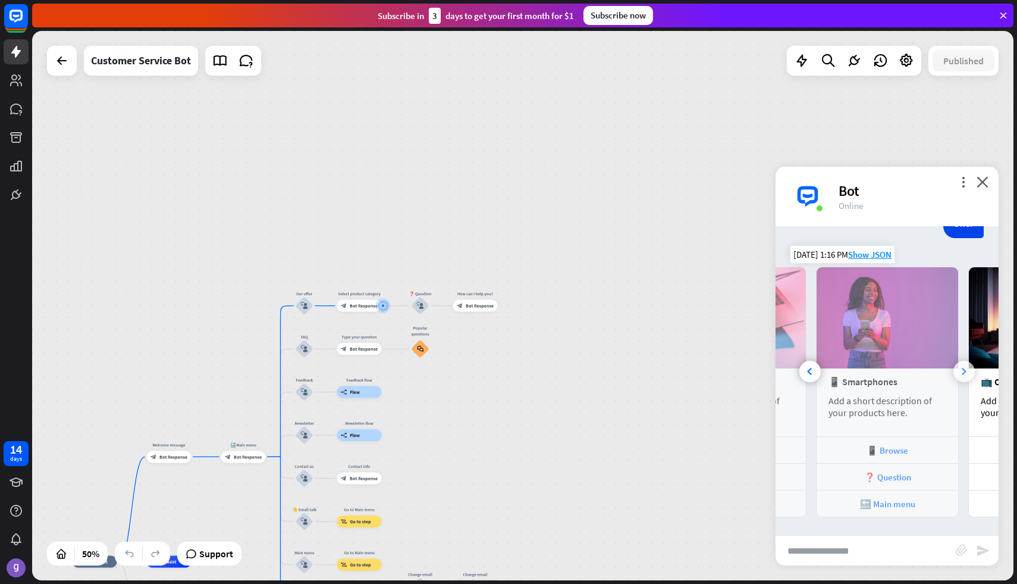
scroll to position [0, 254]
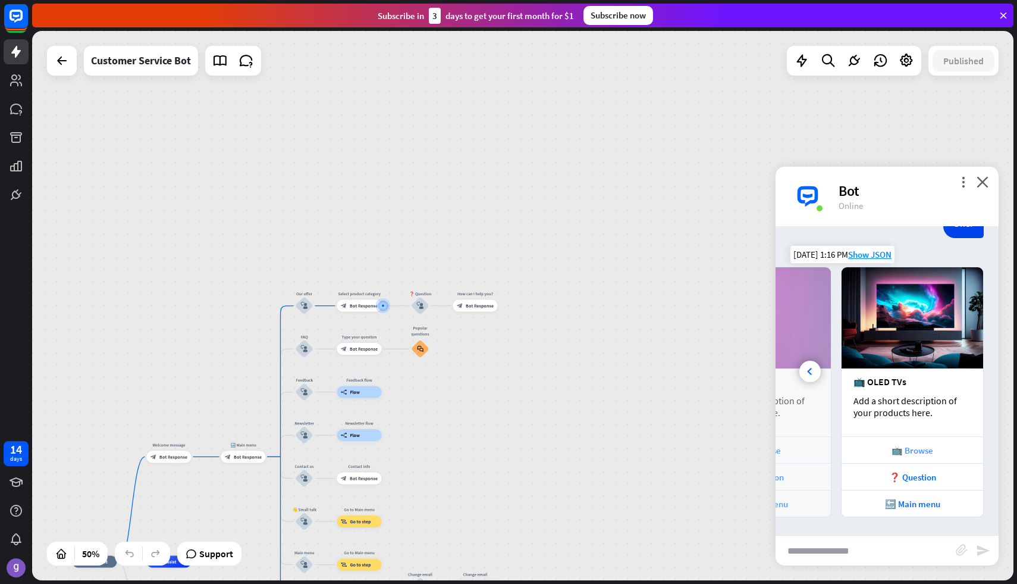
click at [922, 452] on div "📺 Browse" at bounding box center [913, 449] width 130 height 11
click at [888, 475] on div "❓ Question" at bounding box center [913, 476] width 130 height 11
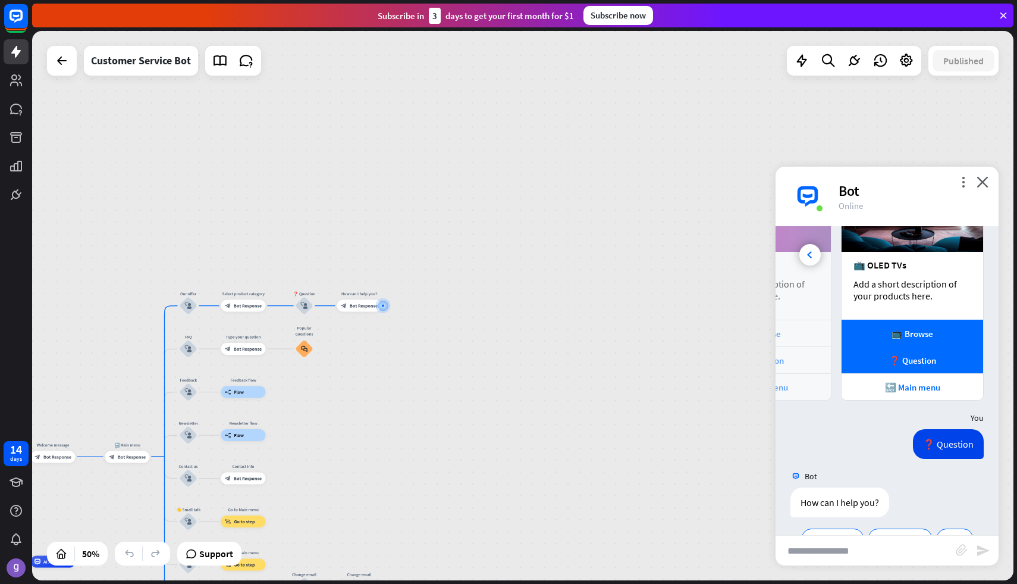
scroll to position [797, 0]
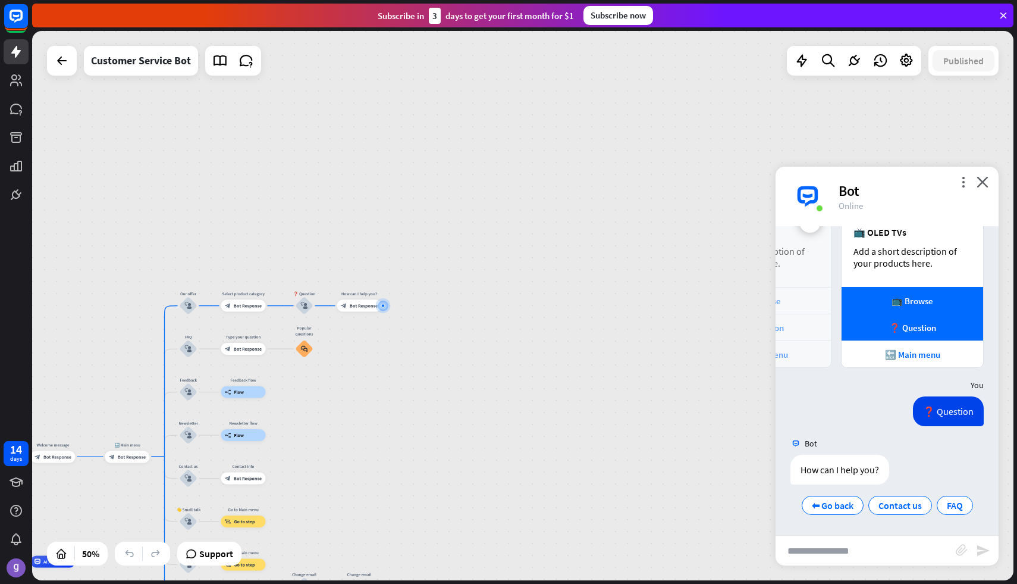
click at [804, 550] on input "text" at bounding box center [866, 550] width 180 height 30
type input "**********"
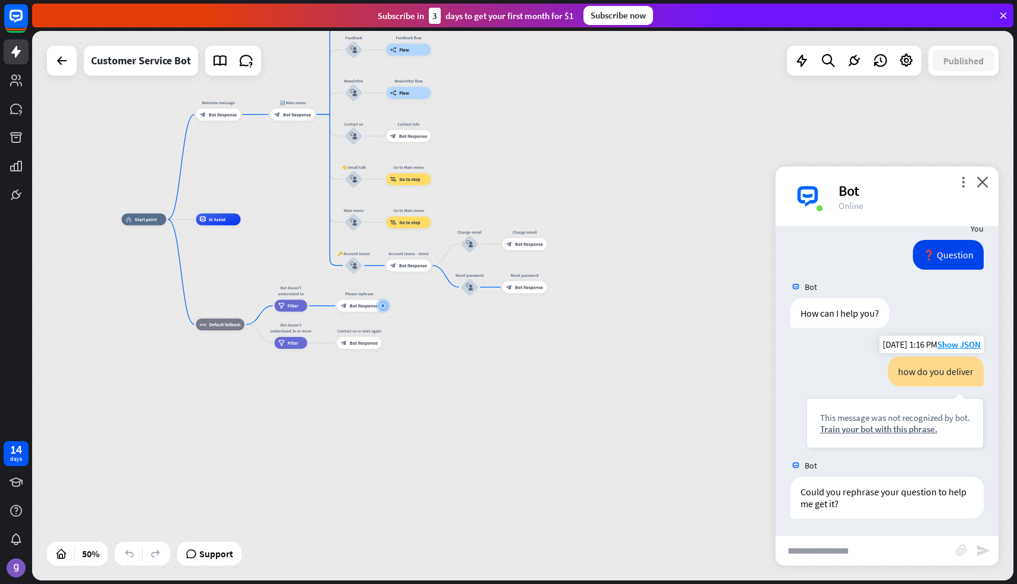
scroll to position [954, 0]
type input "**********"
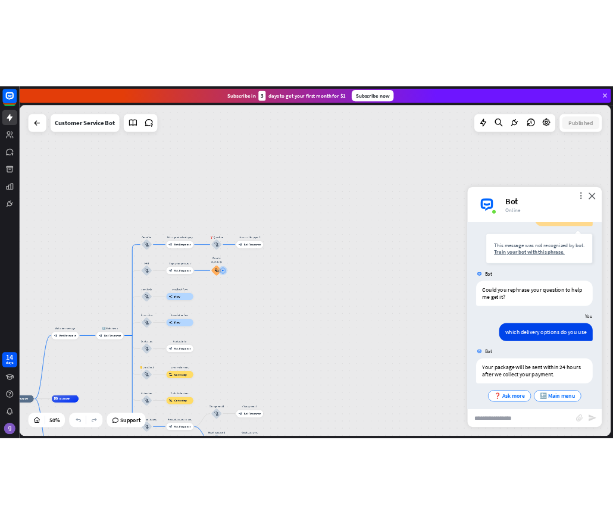
scroll to position [1116, 0]
